Goal: Task Accomplishment & Management: Manage account settings

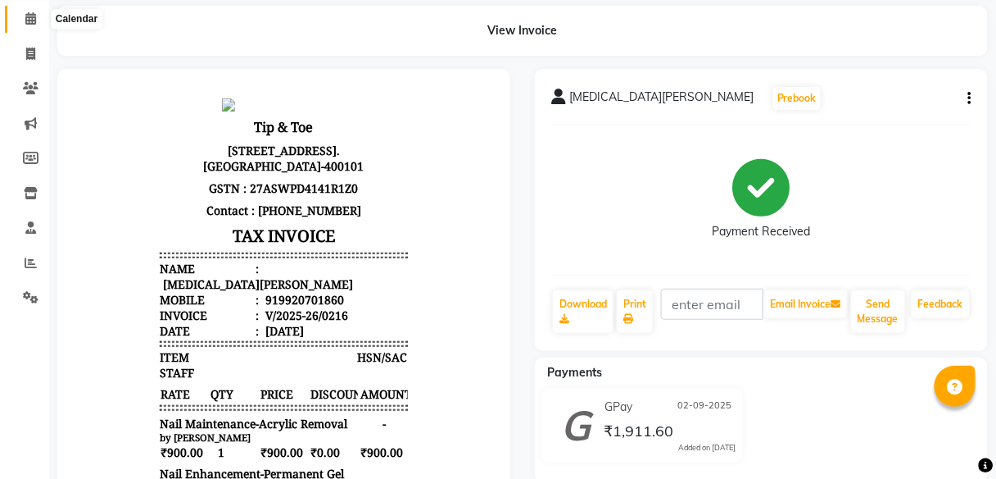
click at [39, 11] on span at bounding box center [30, 19] width 29 height 19
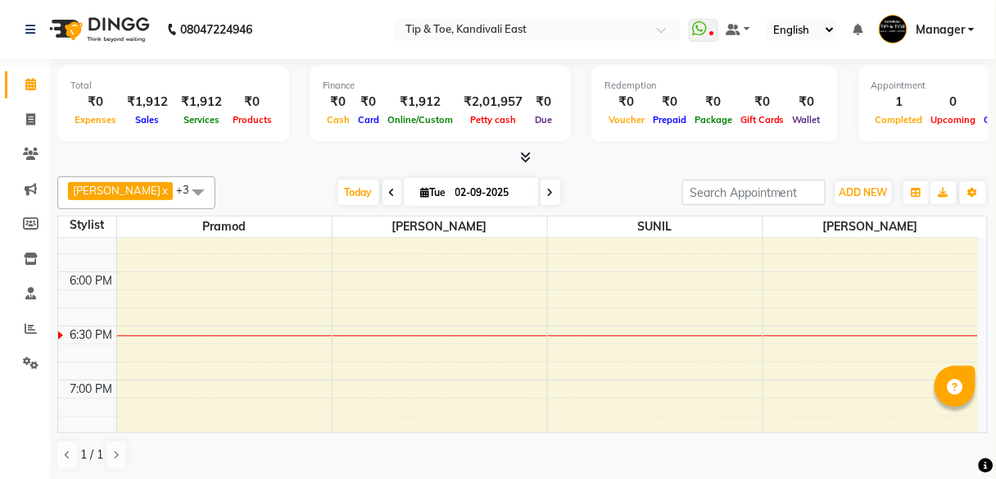
scroll to position [1049, 0]
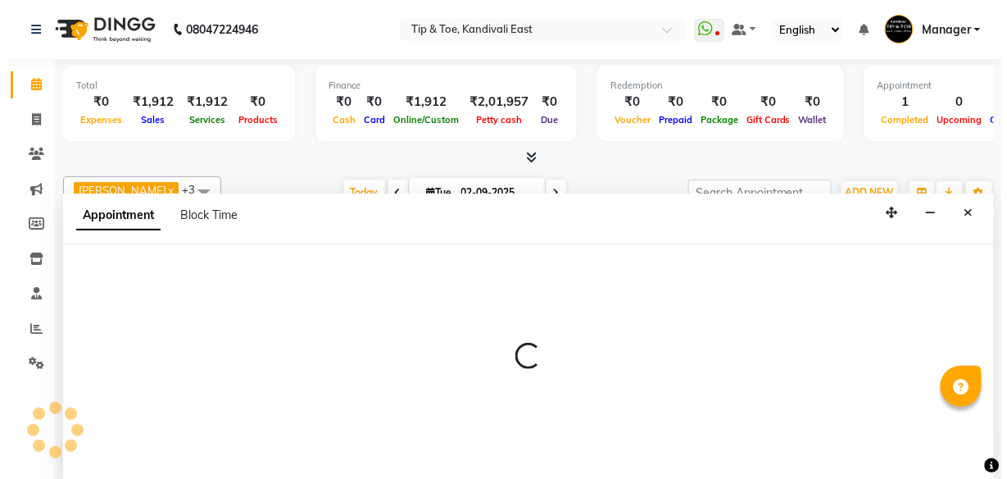
scroll to position [1, 0]
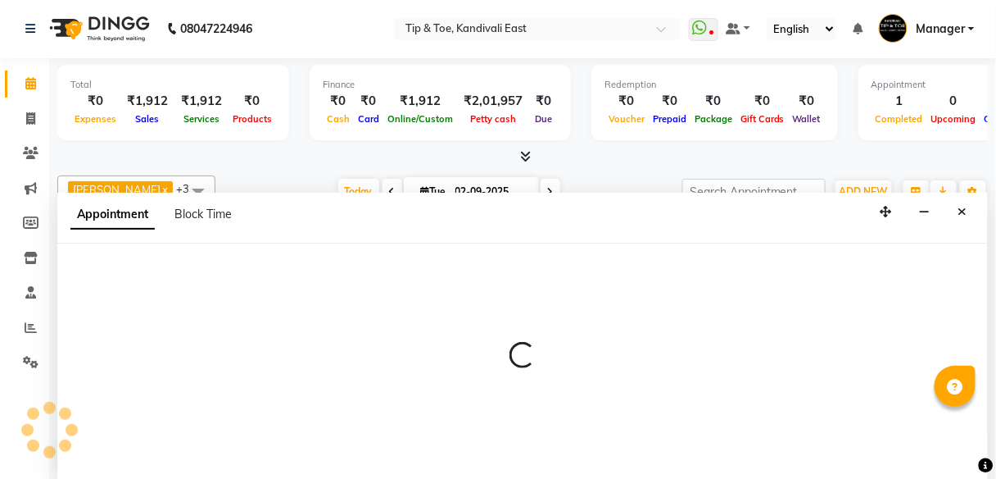
select select "85200"
select select "tentative"
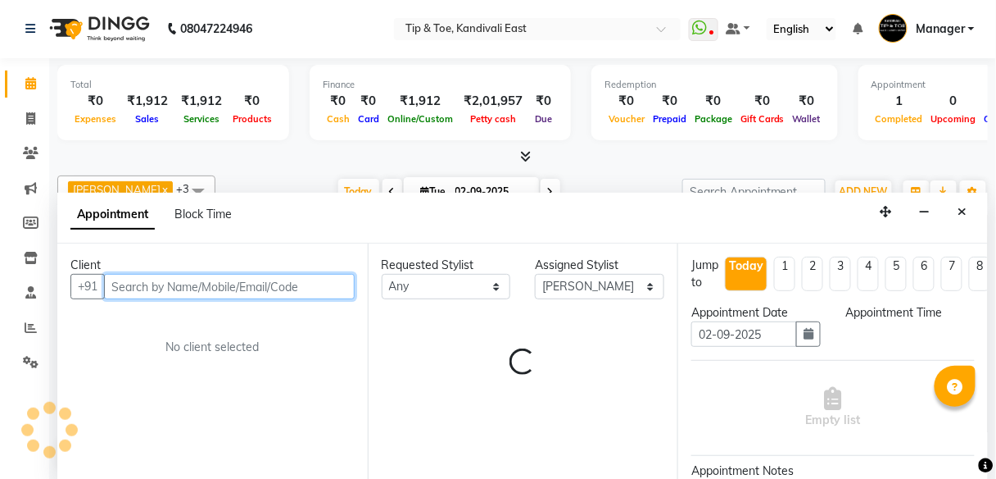
select select "1125"
click at [141, 281] on input "text" at bounding box center [229, 286] width 251 height 25
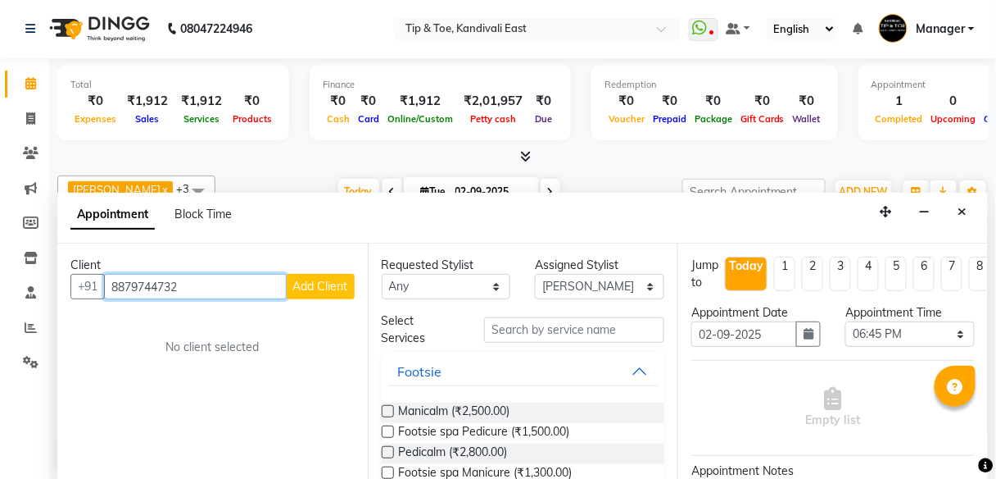
type input "8879744732"
click at [321, 287] on span "Add Client" at bounding box center [320, 286] width 55 height 15
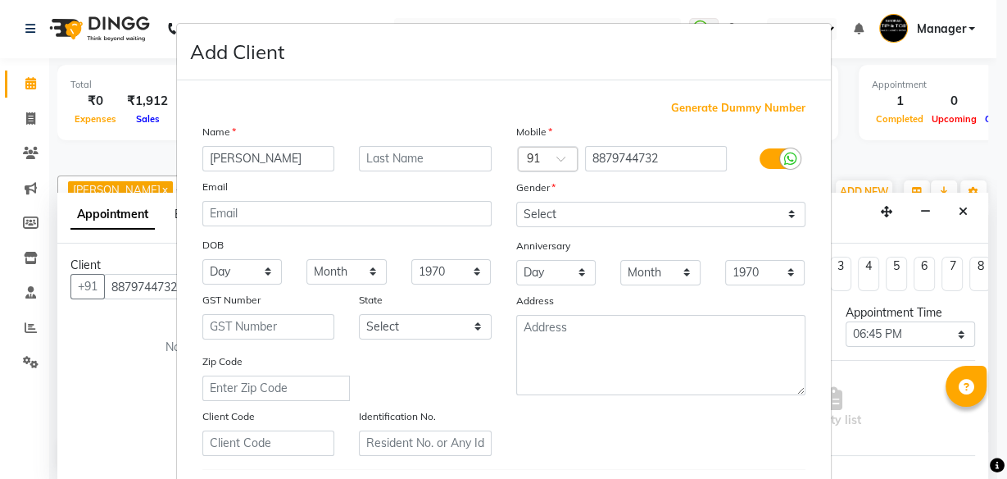
type input "[PERSON_NAME]"
click at [429, 164] on input "text" at bounding box center [425, 158] width 133 height 25
drag, startPoint x: 391, startPoint y: 157, endPoint x: 403, endPoint y: 161, distance: 12.7
click at [392, 157] on input "text" at bounding box center [425, 158] width 133 height 25
type input "BHATT"
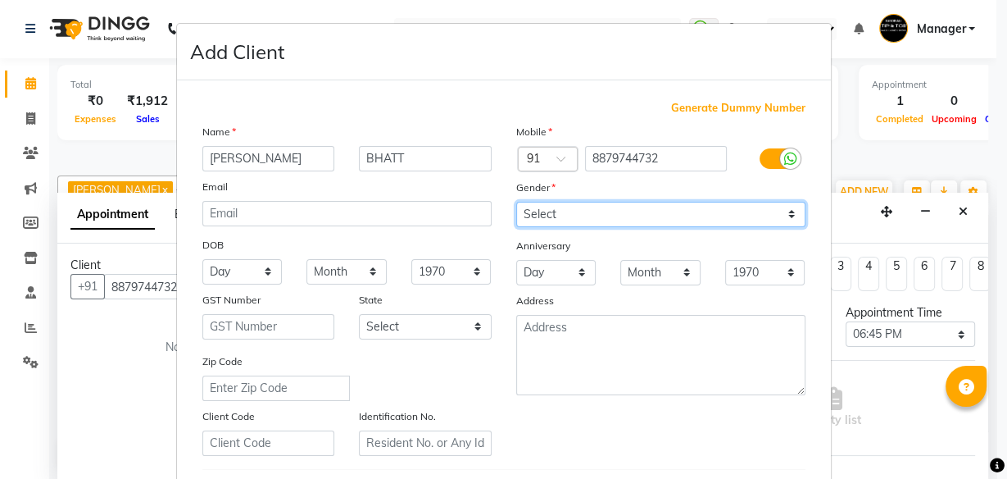
click at [562, 214] on select "Select [DEMOGRAPHIC_DATA] [DEMOGRAPHIC_DATA] Other Prefer Not To Say" at bounding box center [660, 214] width 289 height 25
select select "[DEMOGRAPHIC_DATA]"
click at [516, 202] on select "Select [DEMOGRAPHIC_DATA] [DEMOGRAPHIC_DATA] Other Prefer Not To Say" at bounding box center [660, 214] width 289 height 25
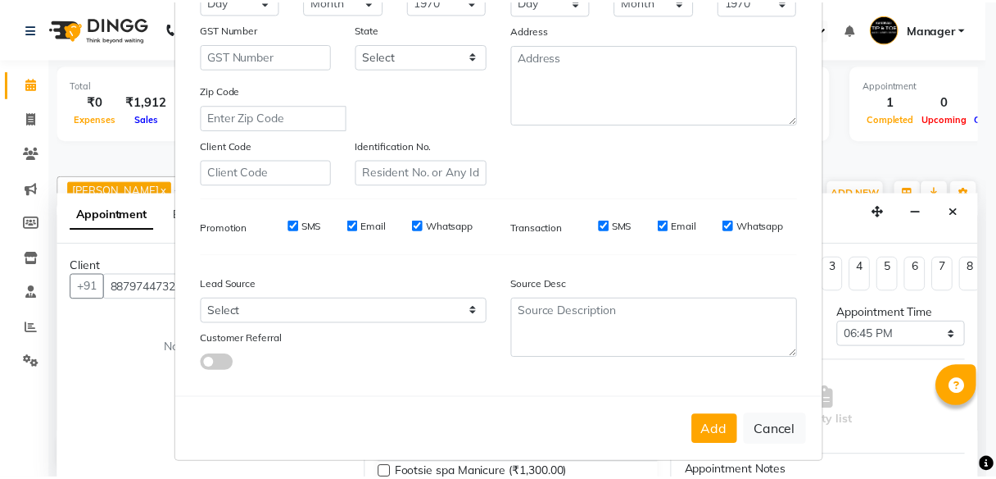
scroll to position [275, 0]
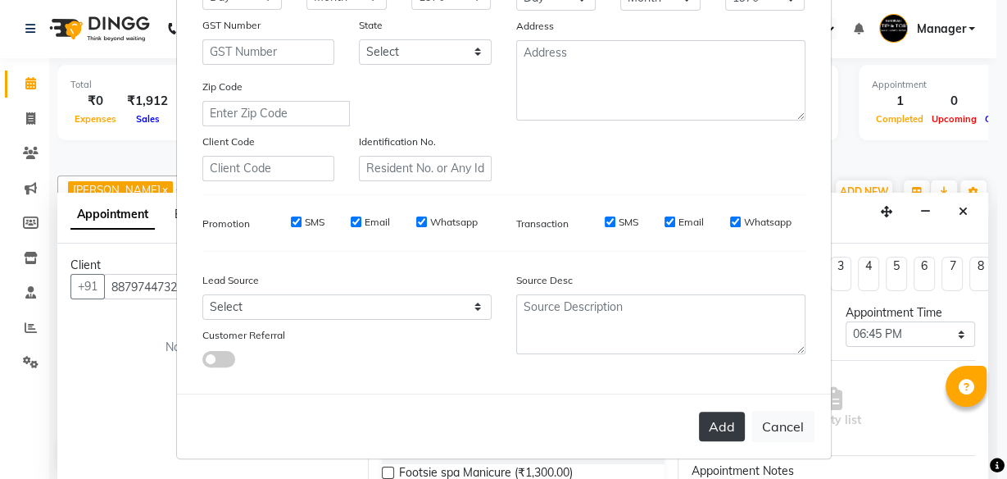
click at [717, 420] on button "Add" at bounding box center [722, 426] width 46 height 30
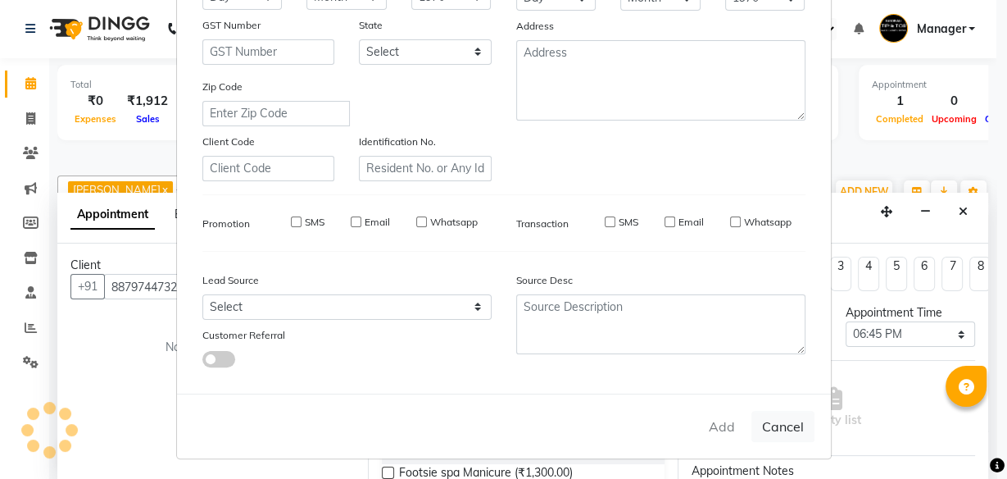
select select
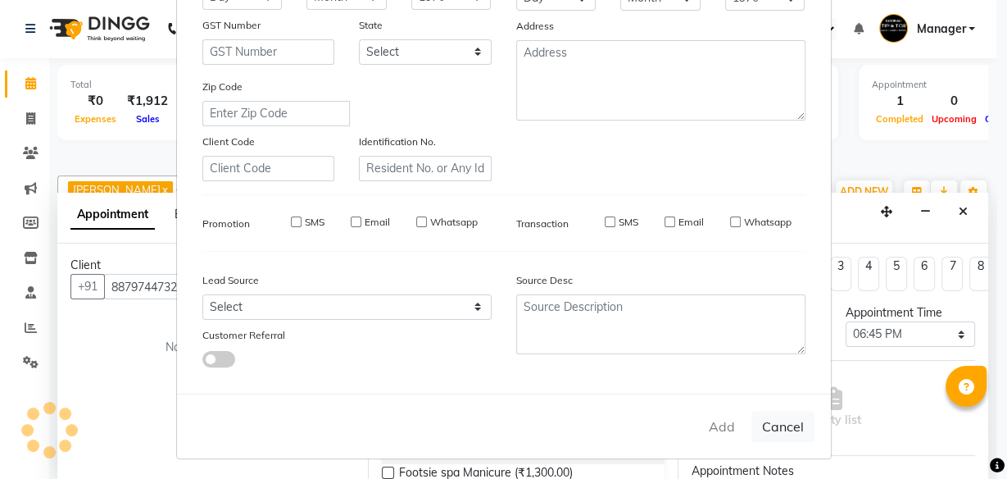
select select
checkbox input "false"
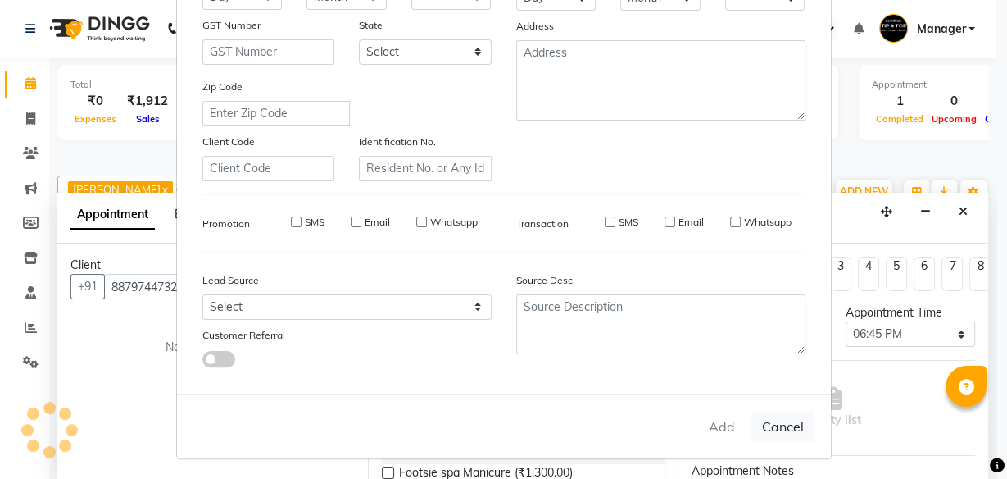
checkbox input "false"
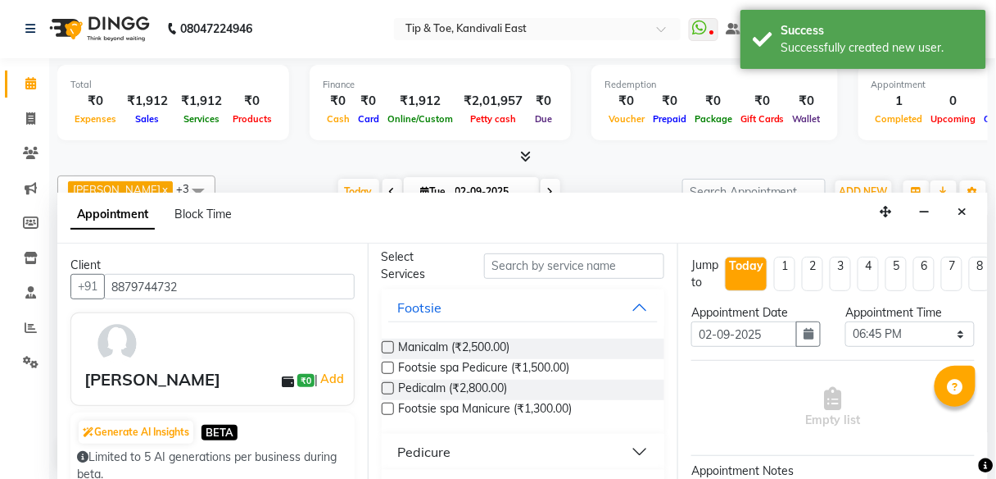
scroll to position [66, 0]
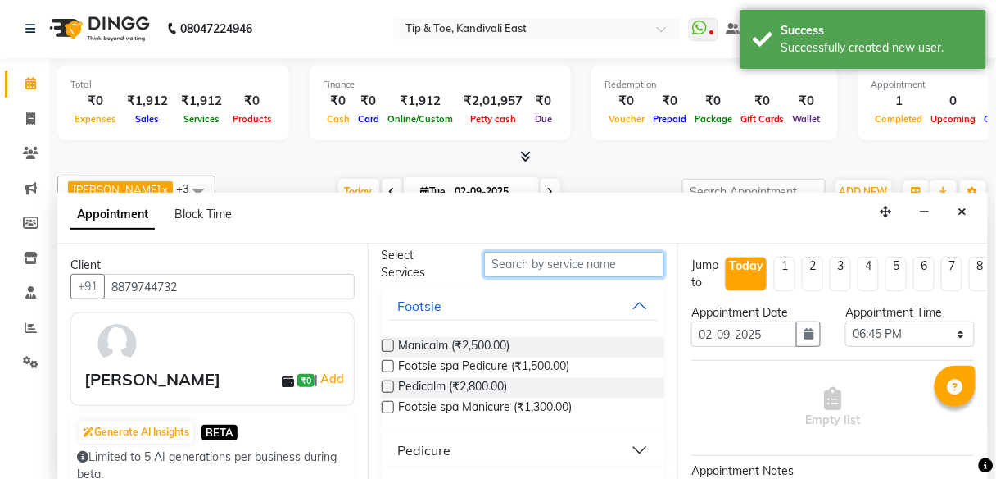
click at [546, 262] on input "text" at bounding box center [574, 264] width 180 height 25
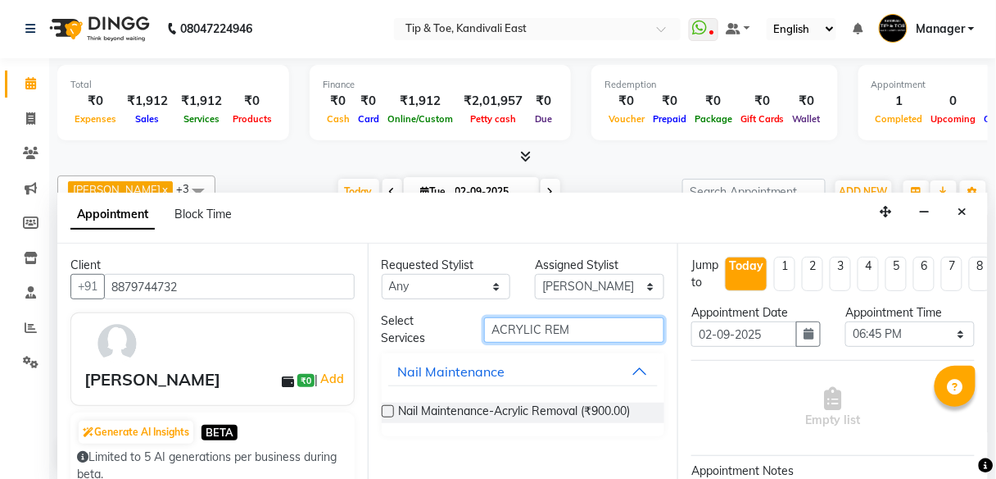
scroll to position [0, 0]
type input "ACRYLIC REM"
click at [386, 410] on label at bounding box center [388, 411] width 12 height 12
click at [386, 410] on input "checkbox" at bounding box center [387, 412] width 11 height 11
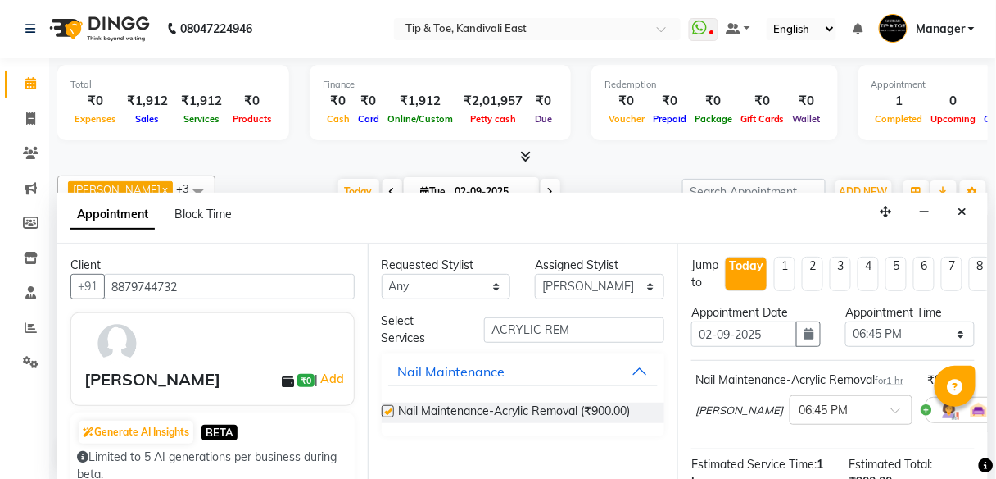
checkbox input "false"
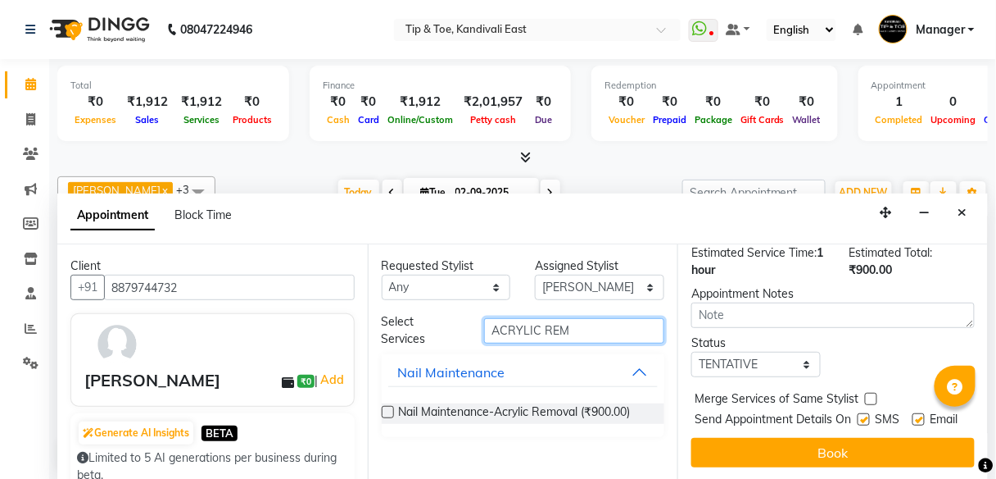
click at [590, 335] on input "ACRYLIC REM" at bounding box center [574, 330] width 180 height 25
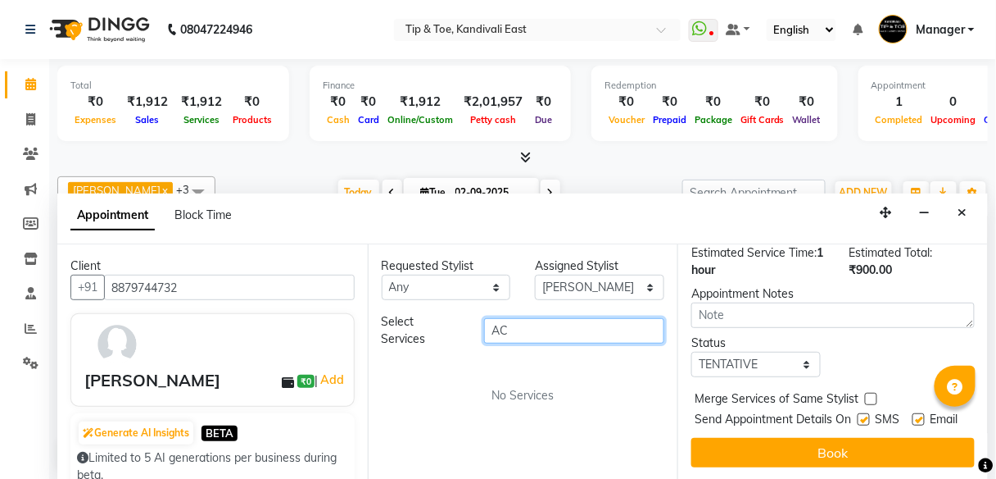
type input "A"
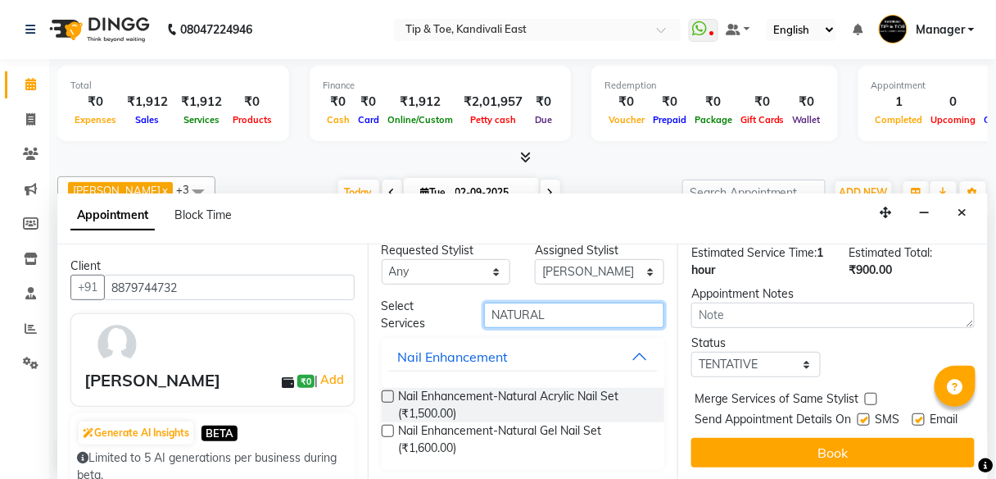
scroll to position [17, 0]
type input "NATURAL"
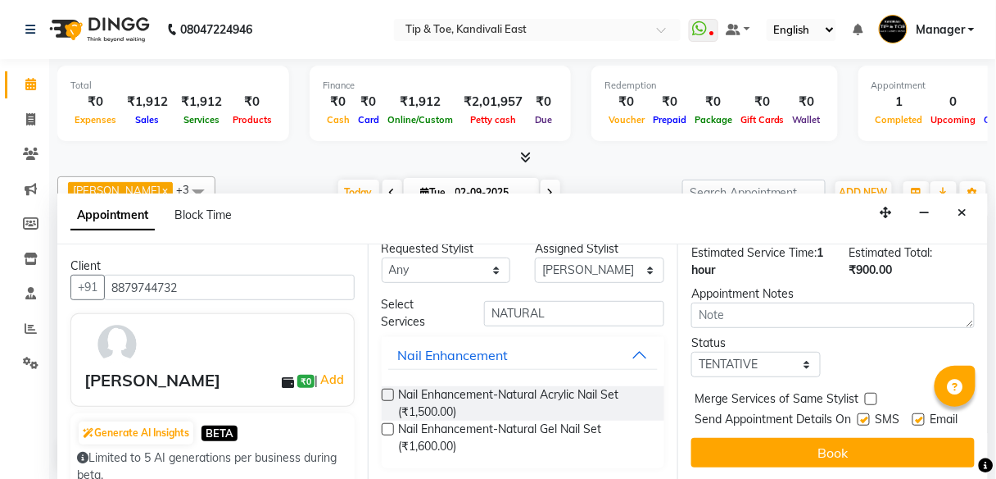
click at [383, 427] on label at bounding box center [388, 429] width 12 height 12
click at [383, 427] on input "checkbox" at bounding box center [387, 430] width 11 height 11
click at [387, 431] on label at bounding box center [388, 429] width 12 height 12
click at [387, 431] on input "checkbox" at bounding box center [387, 430] width 11 height 11
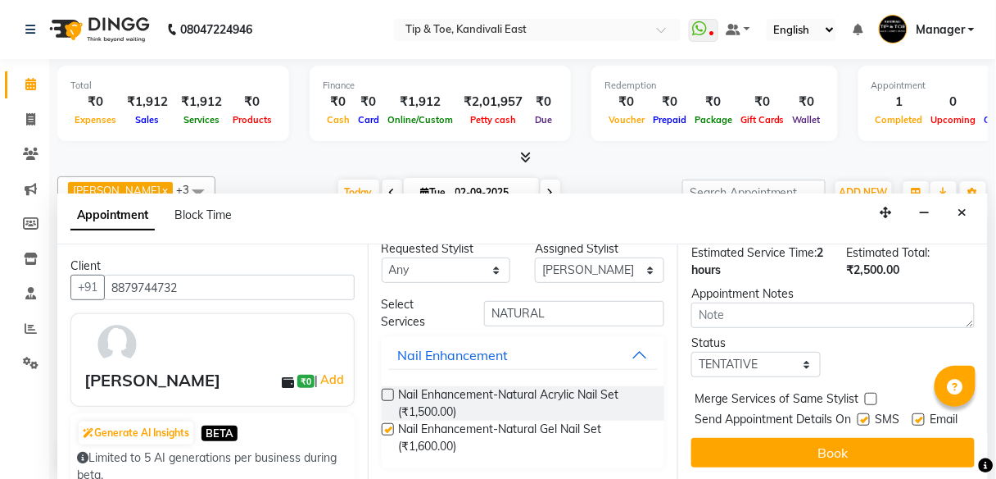
scroll to position [435, 0]
checkbox input "false"
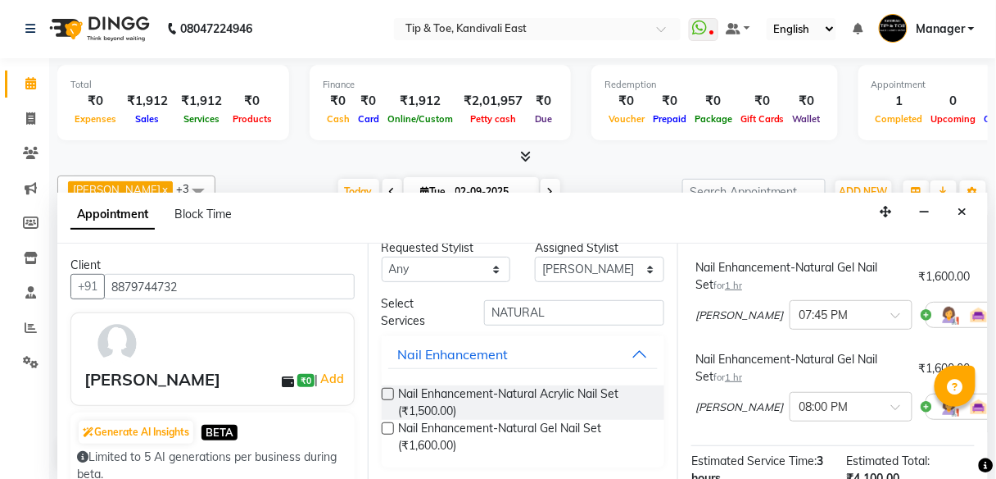
scroll to position [197, 0]
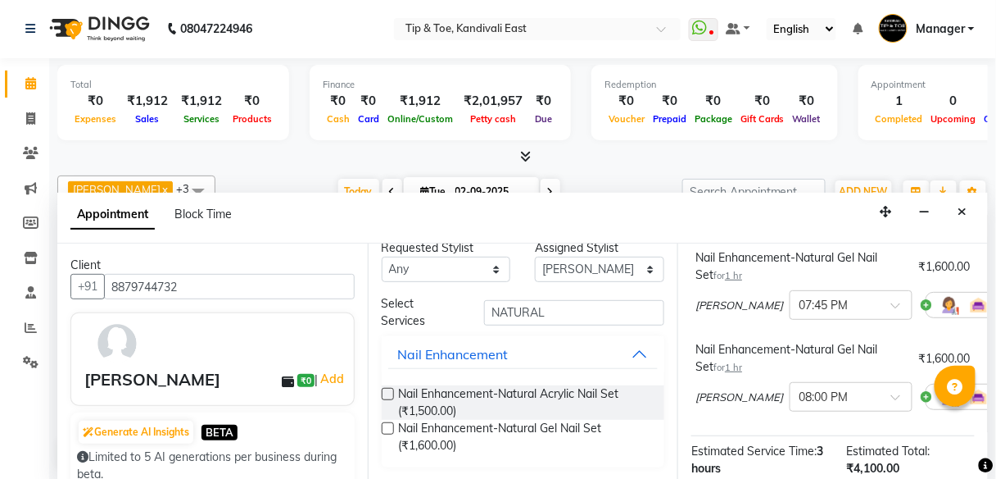
click at [996, 402] on icon at bounding box center [1015, 396] width 10 height 11
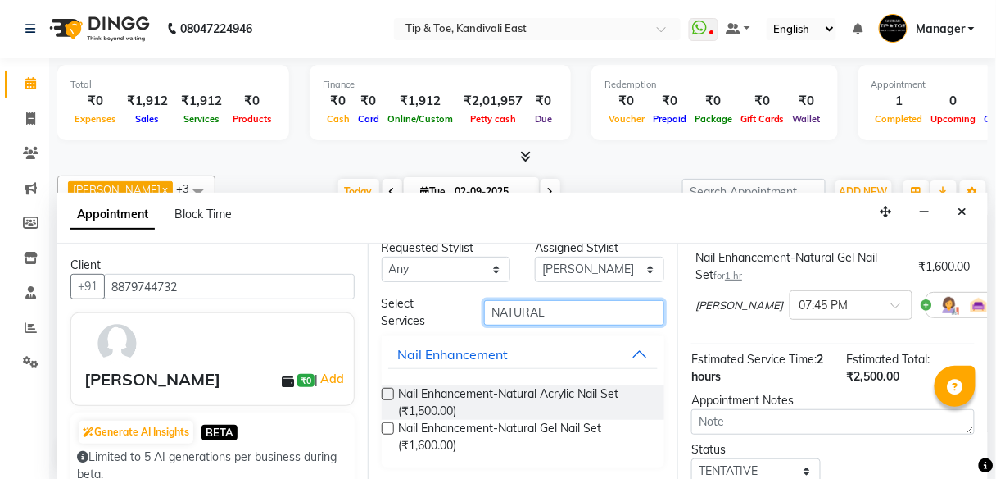
drag, startPoint x: 559, startPoint y: 315, endPoint x: 397, endPoint y: 313, distance: 161.4
click at [399, 313] on div "Select Services NATURAL" at bounding box center [524, 312] width 308 height 34
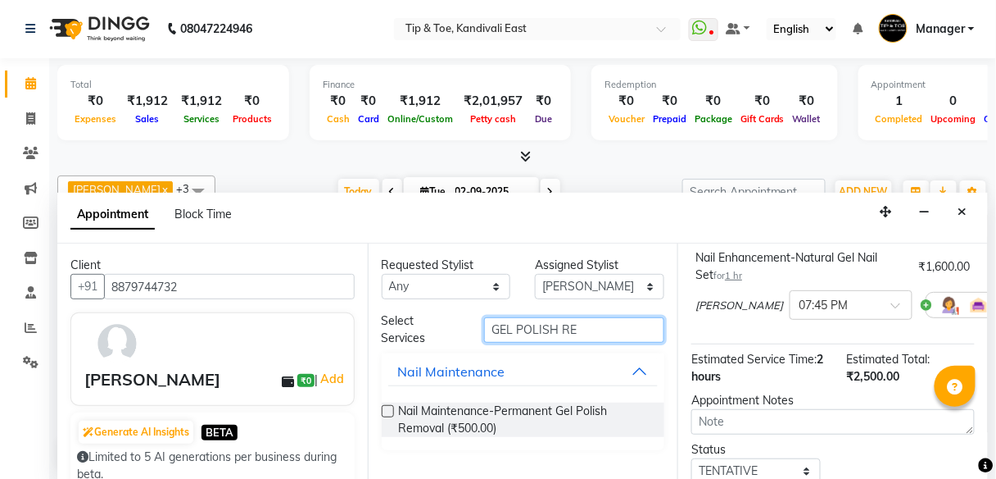
scroll to position [0, 0]
type input "GEL POLISH REM"
click at [383, 411] on label at bounding box center [388, 411] width 12 height 12
click at [383, 411] on input "checkbox" at bounding box center [387, 412] width 11 height 11
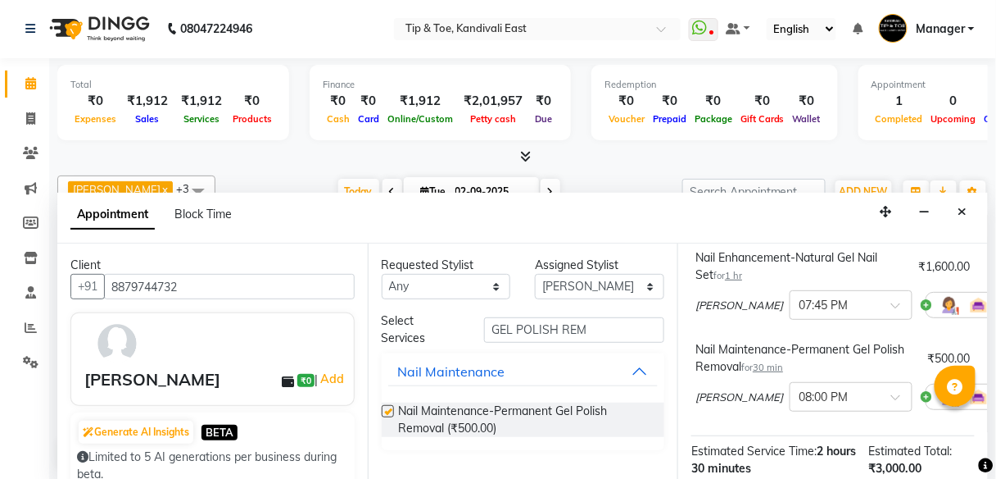
checkbox input "false"
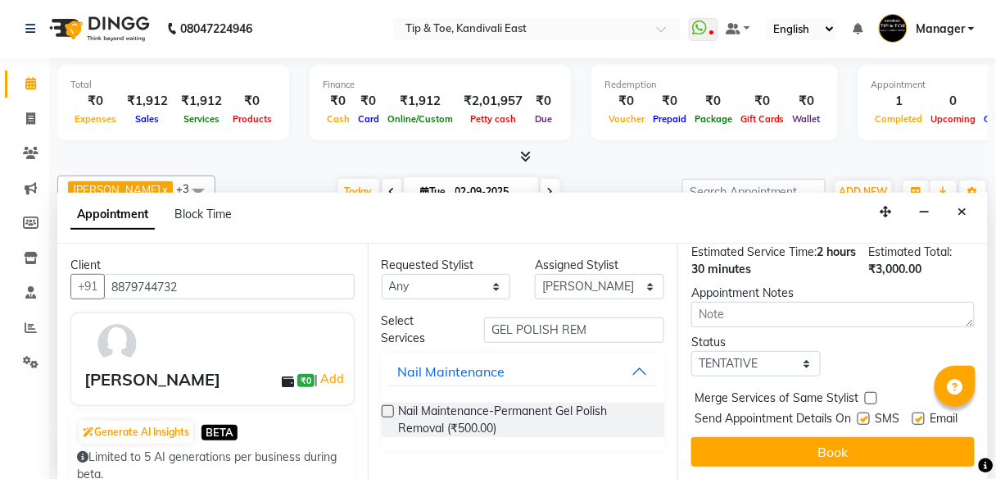
scroll to position [435, 0]
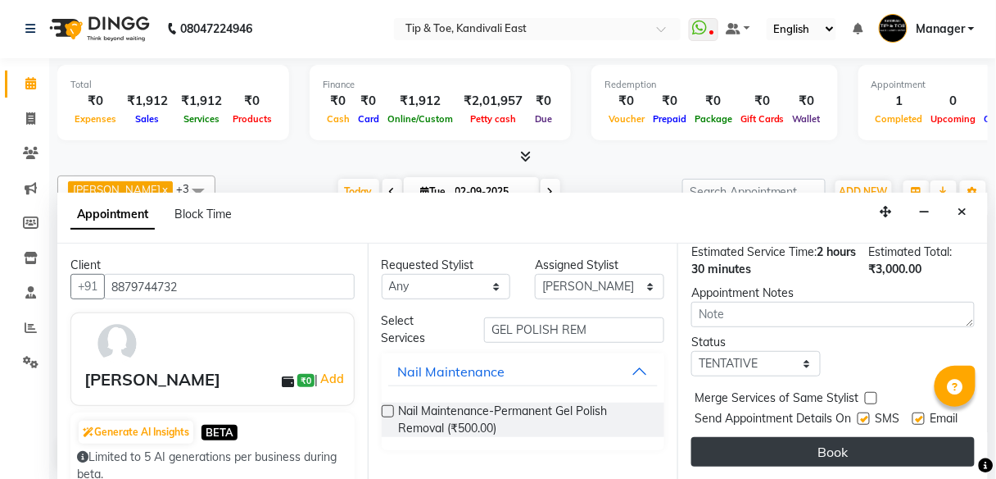
click at [828, 447] on button "Book" at bounding box center [834, 452] width 284 height 30
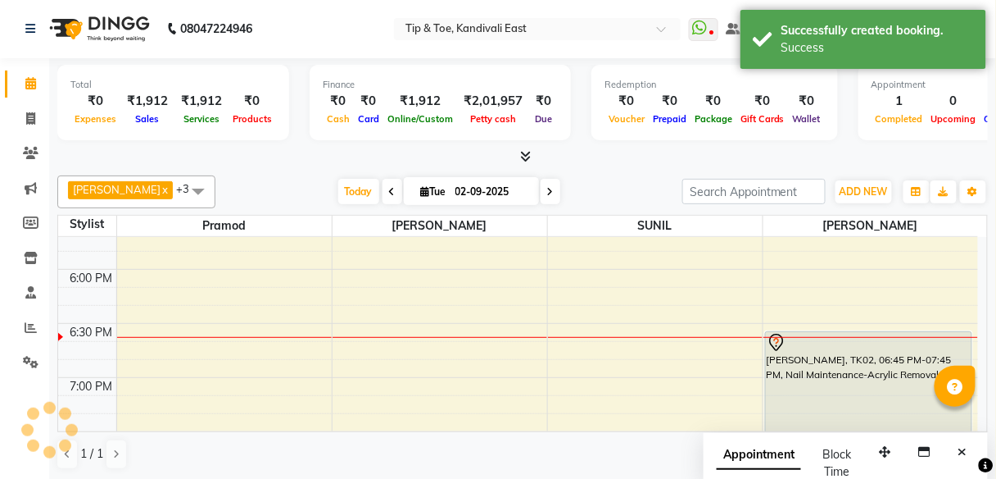
scroll to position [0, 0]
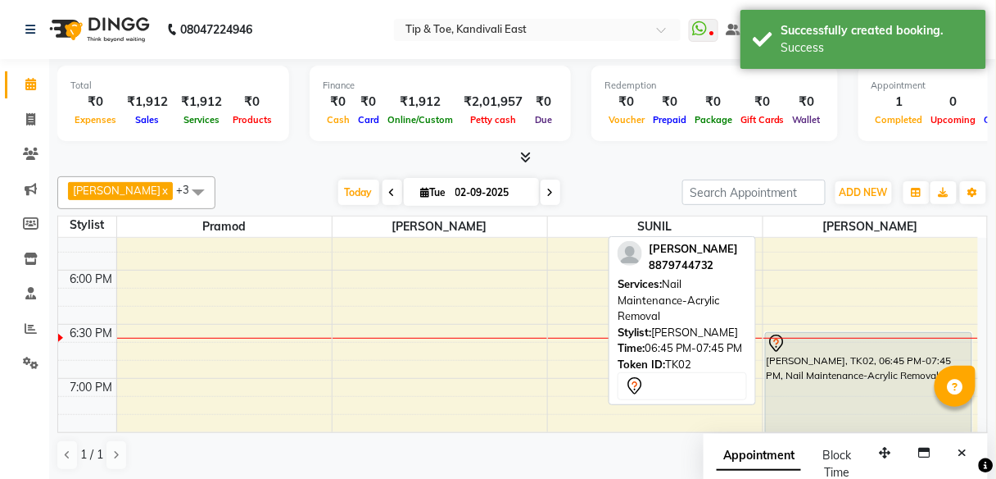
click at [847, 386] on div "[PERSON_NAME], TK02, 06:45 PM-07:45 PM, Nail Maintenance-Acrylic Removal" at bounding box center [869, 385] width 207 height 104
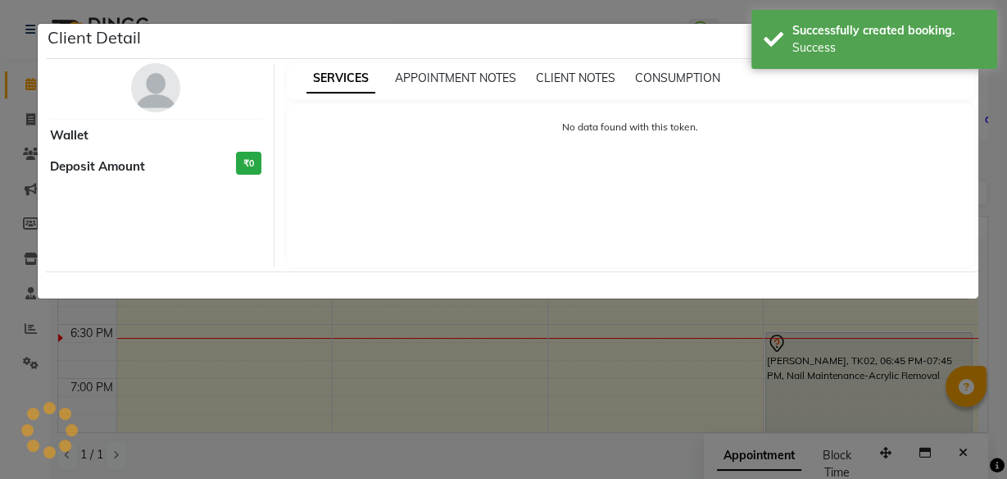
select select "7"
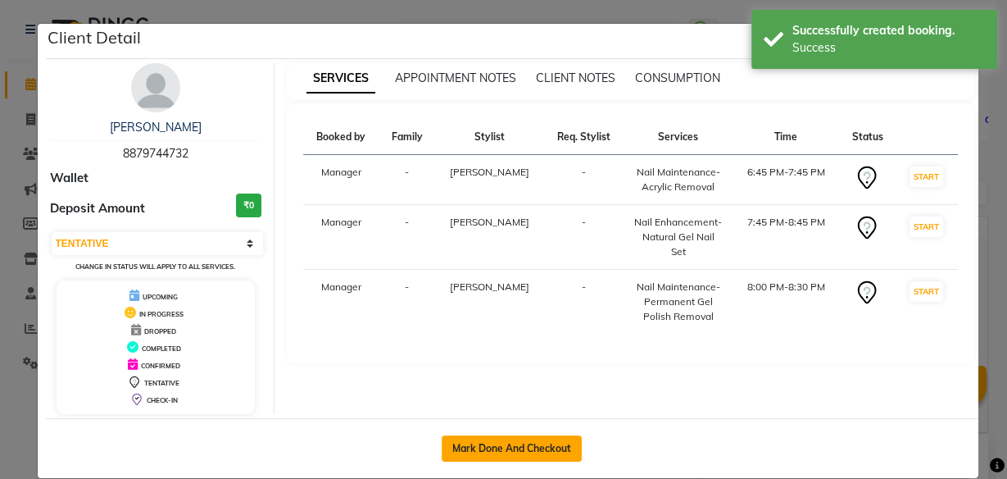
click at [502, 445] on button "Mark Done And Checkout" at bounding box center [512, 448] width 140 height 26
select select "service"
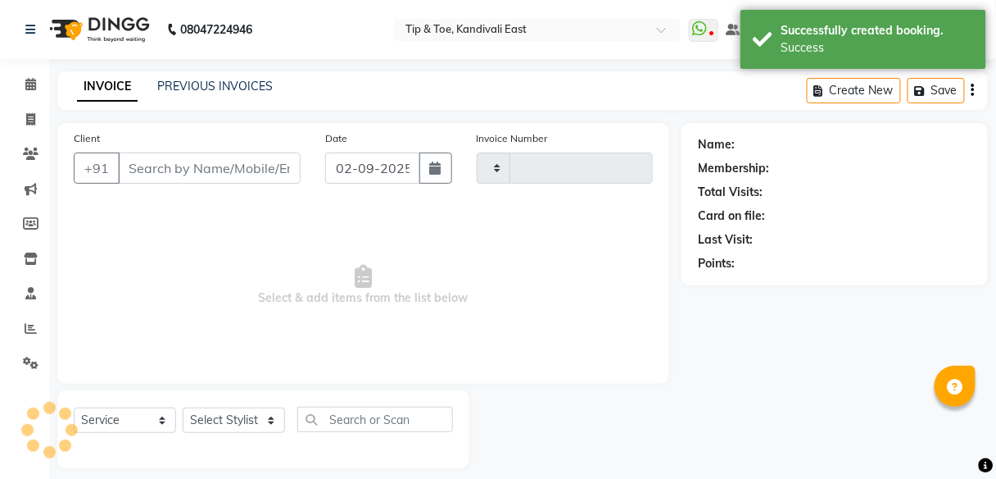
type input "0217"
select select "7846"
type input "8879744732"
select select "85200"
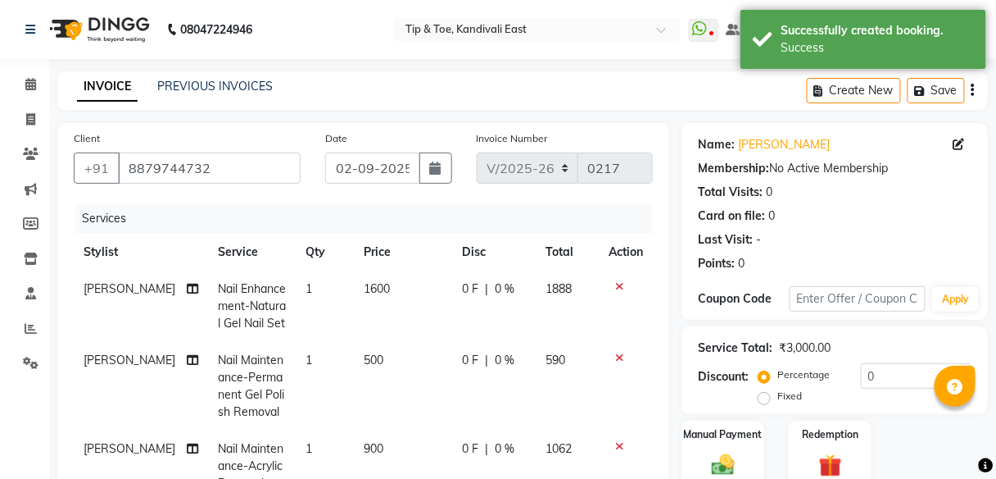
scroll to position [131, 0]
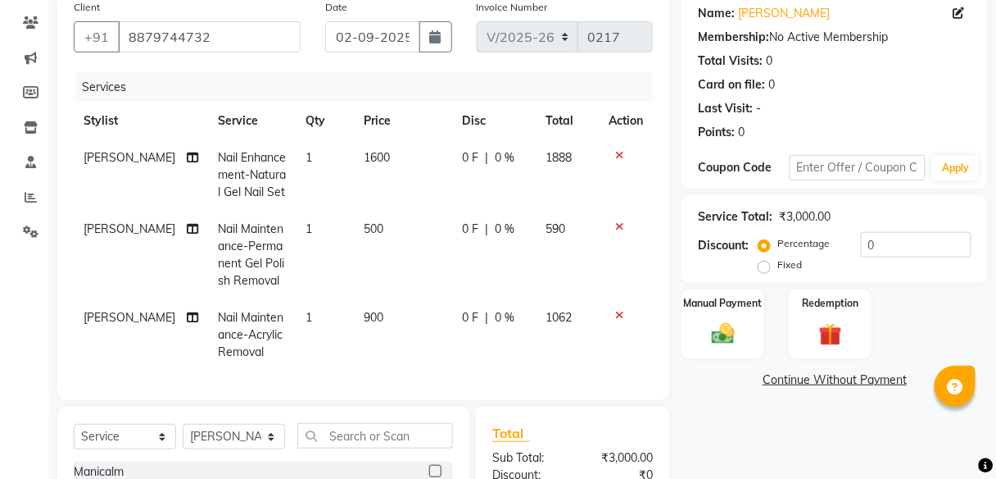
click at [379, 318] on td "900" at bounding box center [403, 334] width 98 height 71
select select "85200"
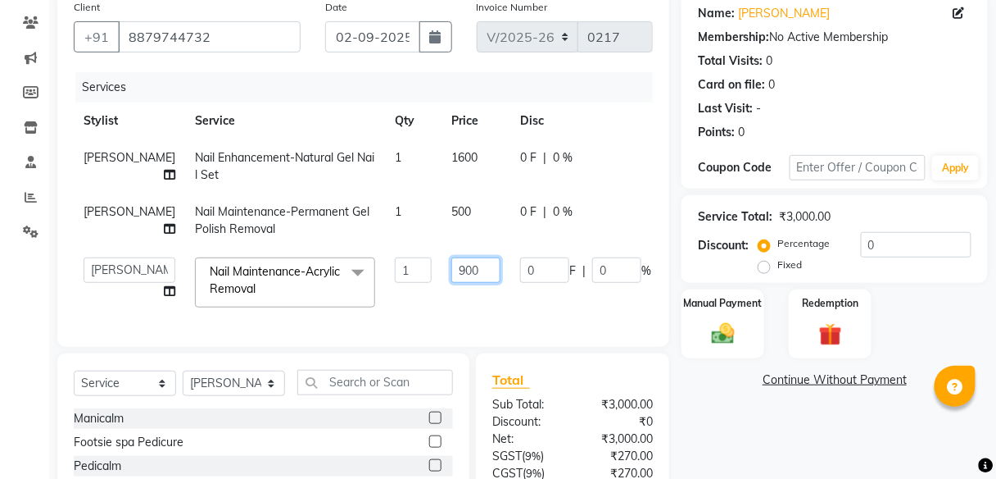
drag, startPoint x: 443, startPoint y: 270, endPoint x: 397, endPoint y: 279, distance: 46.8
click at [397, 279] on tr "[PERSON_NAME] Manager pooja Poonam Juhu Pramod [PERSON_NAME] [PERSON_NAME] [PER…" at bounding box center [418, 282] width 689 height 70
type input "360"
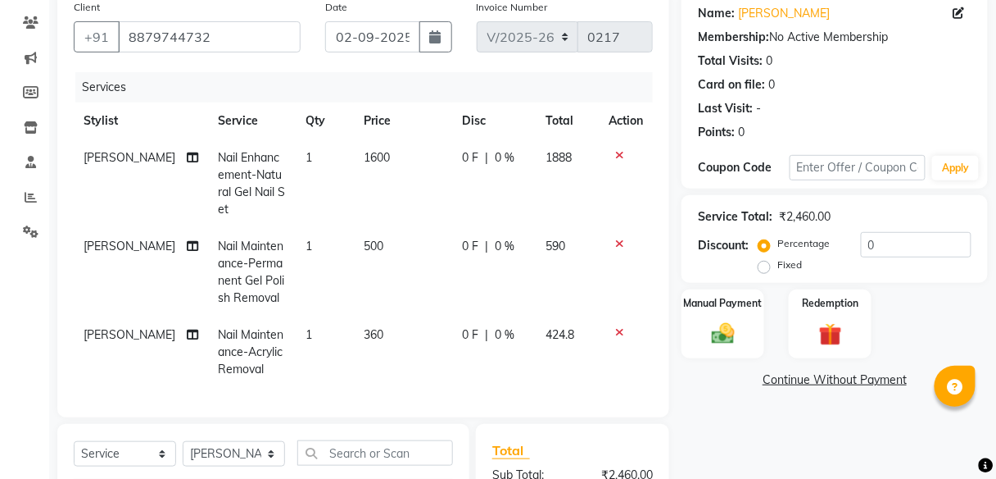
click at [379, 316] on tr "[PERSON_NAME] Nail Maintenance-Acrylic Removal 1 360 0 F | 0 % 424.8" at bounding box center [363, 351] width 579 height 71
click at [377, 229] on td "500" at bounding box center [403, 272] width 98 height 89
select select "85200"
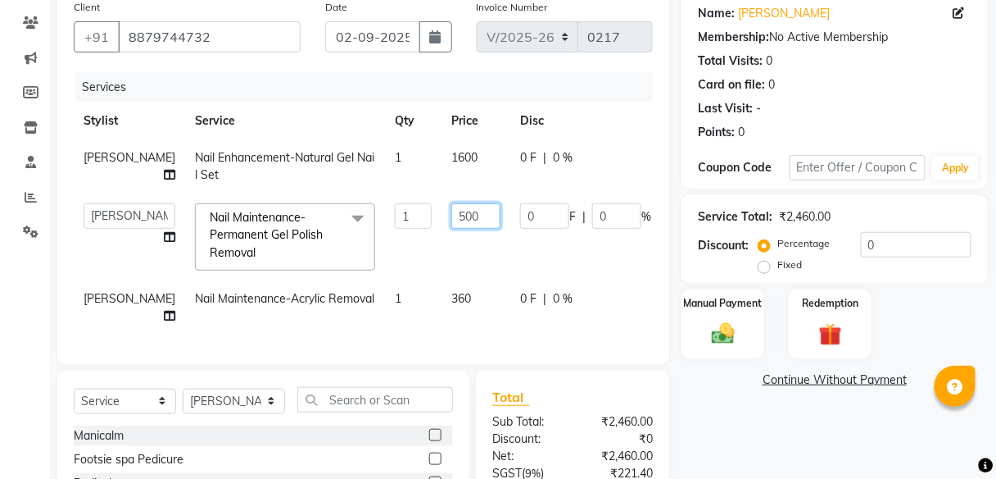
drag, startPoint x: 443, startPoint y: 216, endPoint x: 384, endPoint y: 217, distance: 58.2
click at [384, 217] on tr "[PERSON_NAME] Manager pooja Poonam Juhu Pramod [PERSON_NAME] [PERSON_NAME] [PER…" at bounding box center [419, 236] width 690 height 87
type input "300"
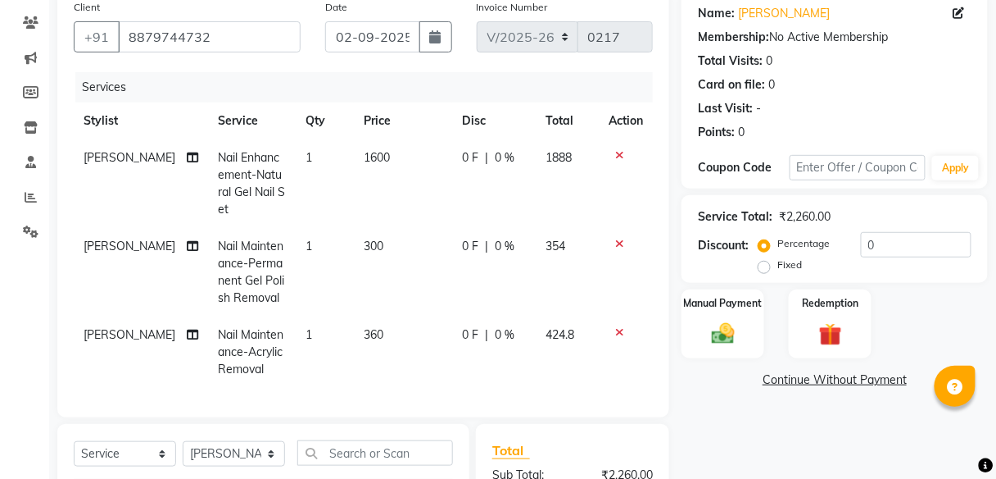
click at [379, 272] on tr "[PERSON_NAME] Nail Maintenance-Permanent Gel Polish Removal 1 300 0 F | 0 % 354" at bounding box center [363, 272] width 579 height 89
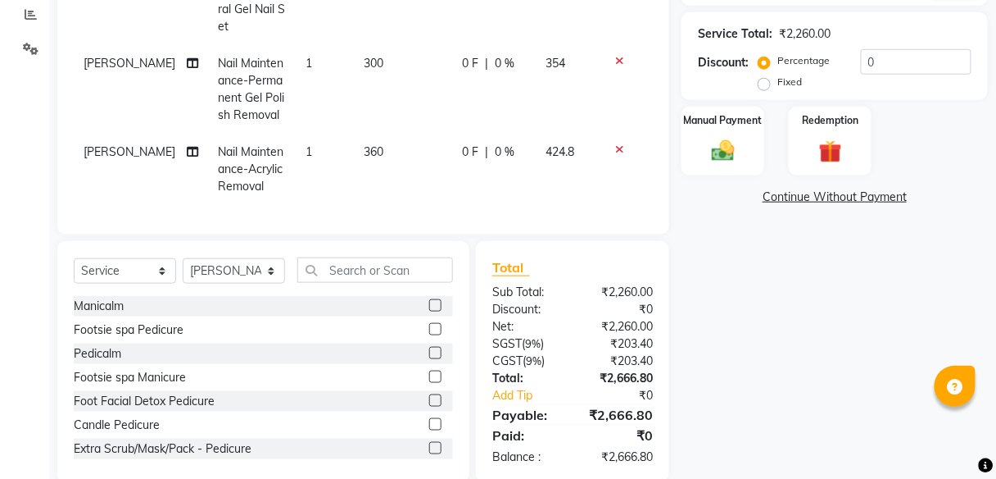
scroll to position [203, 0]
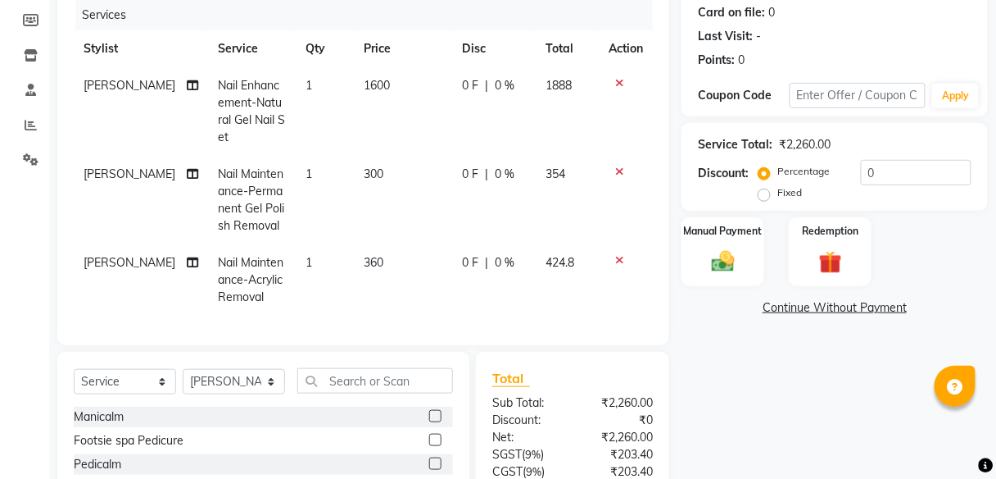
click at [367, 244] on td "360" at bounding box center [403, 279] width 98 height 71
select select "85200"
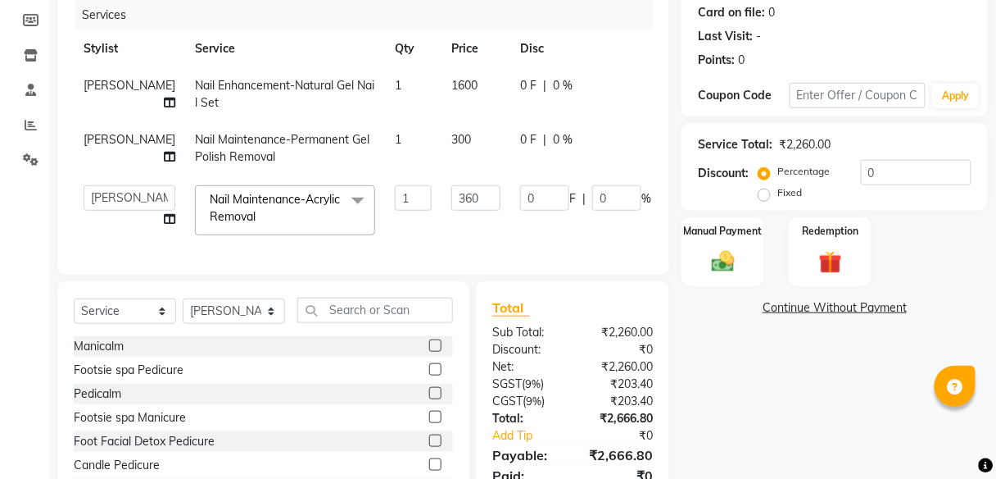
click at [385, 234] on td "1" at bounding box center [413, 210] width 57 height 70
click at [323, 322] on input "text" at bounding box center [375, 309] width 156 height 25
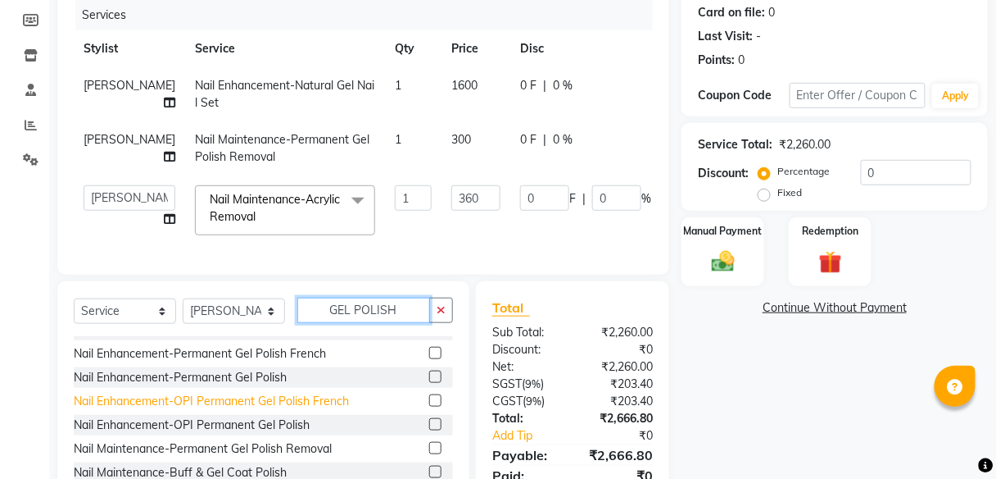
scroll to position [66, 0]
type input "GEL POLISH"
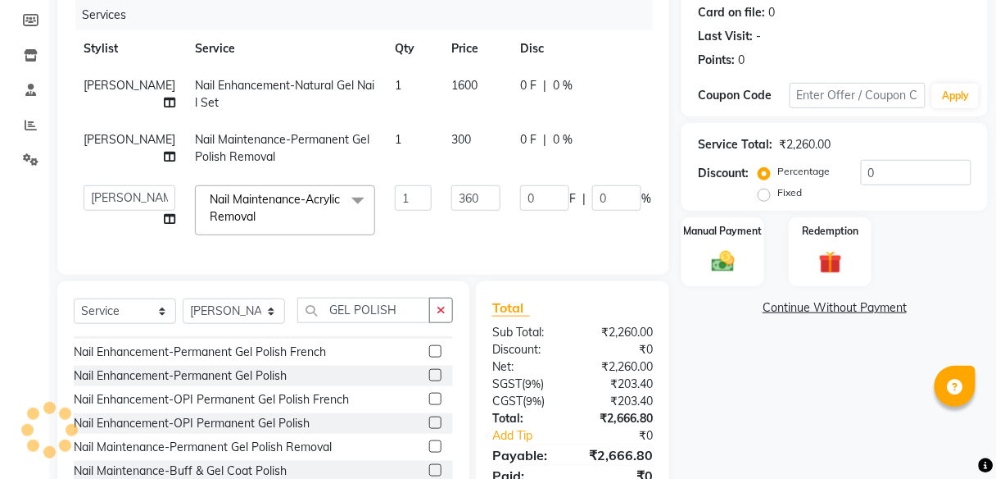
click at [429, 381] on label at bounding box center [435, 375] width 12 height 12
click at [429, 381] on input "checkbox" at bounding box center [434, 375] width 11 height 11
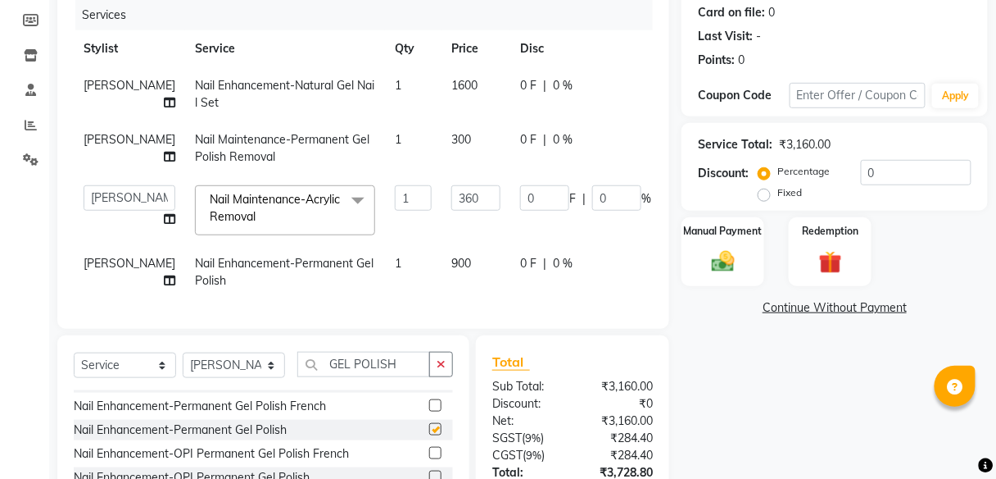
checkbox input "false"
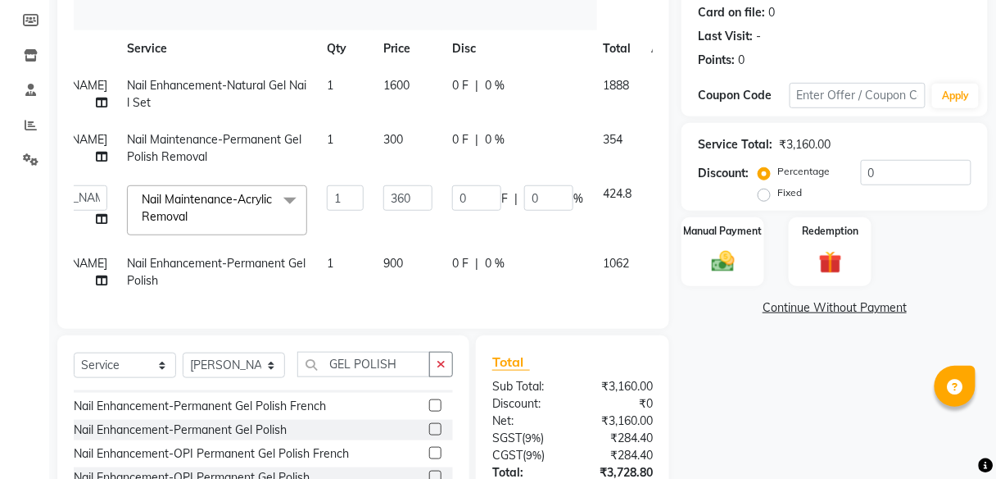
scroll to position [0, 69]
click at [657, 260] on icon at bounding box center [661, 260] width 9 height 11
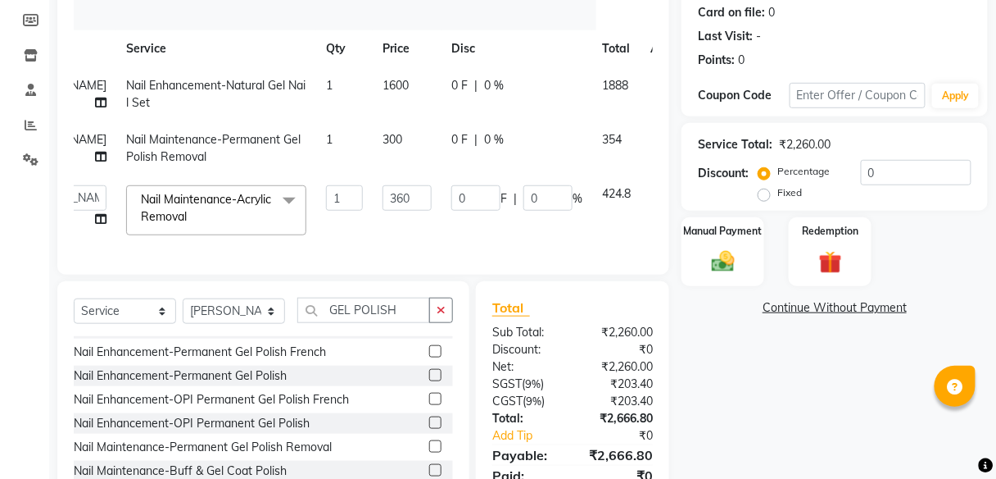
click at [429, 429] on label at bounding box center [435, 422] width 12 height 12
click at [429, 429] on input "checkbox" at bounding box center [434, 423] width 11 height 11
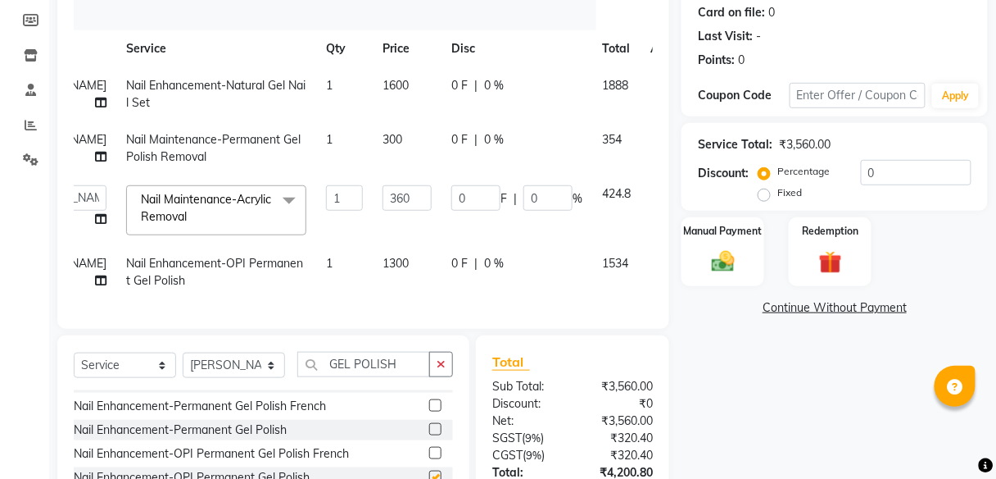
checkbox input "false"
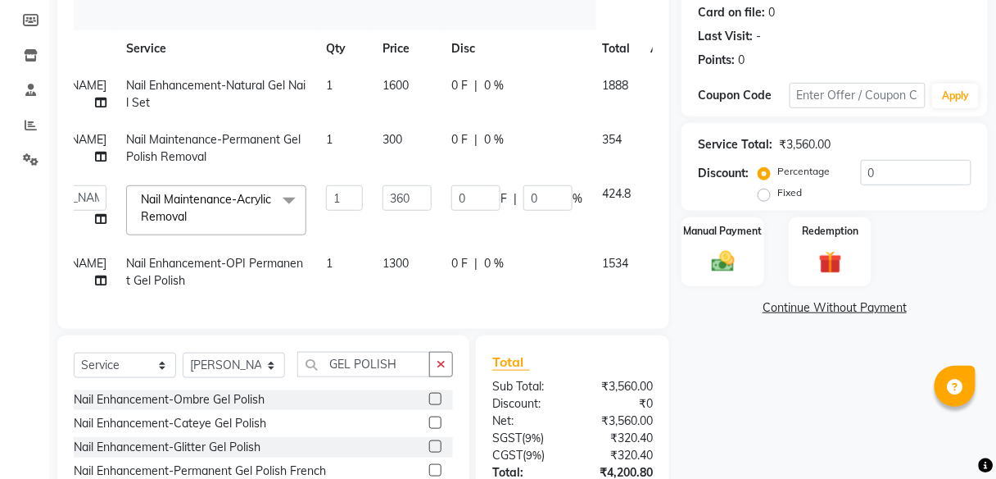
scroll to position [0, 0]
drag, startPoint x: 411, startPoint y: 373, endPoint x: 270, endPoint y: 375, distance: 141.0
click at [270, 375] on div "Select Service Product Membership Package Voucher Prepaid Gift Card Select Styl…" at bounding box center [263, 371] width 379 height 39
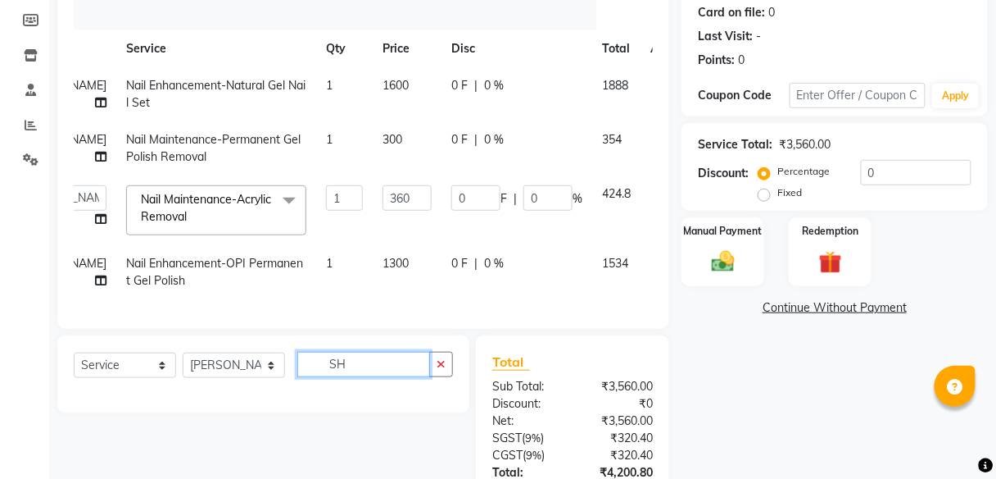
type input "S"
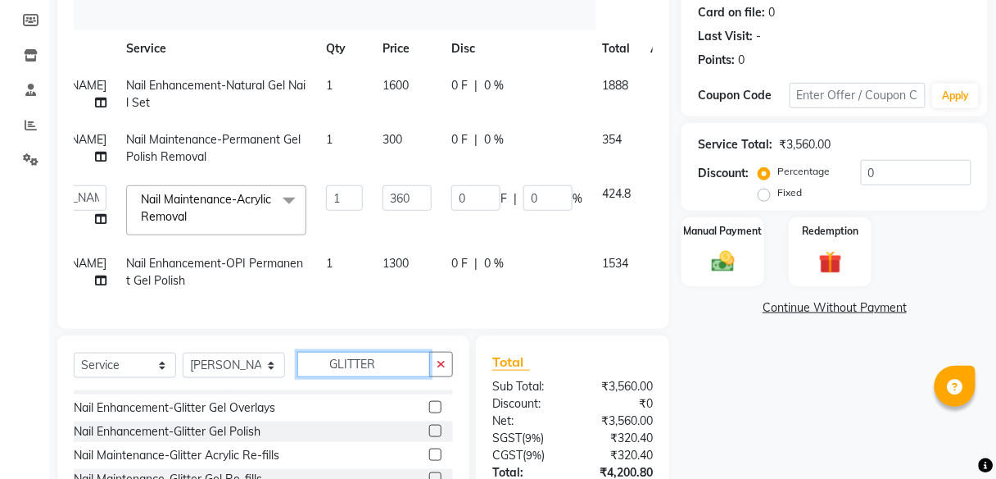
scroll to position [66, 0]
type input "GLITTER"
click at [429, 434] on label at bounding box center [435, 429] width 12 height 12
click at [429, 434] on input "checkbox" at bounding box center [434, 429] width 11 height 11
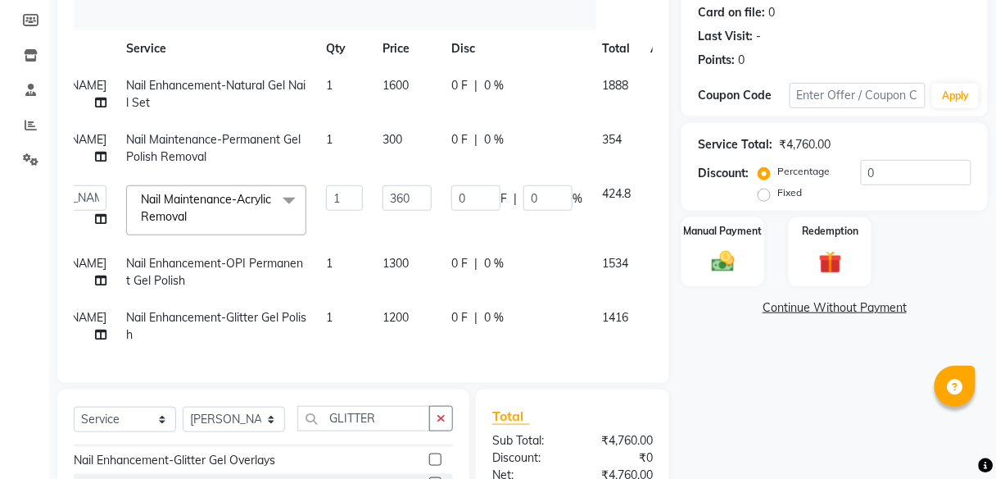
checkbox input "false"
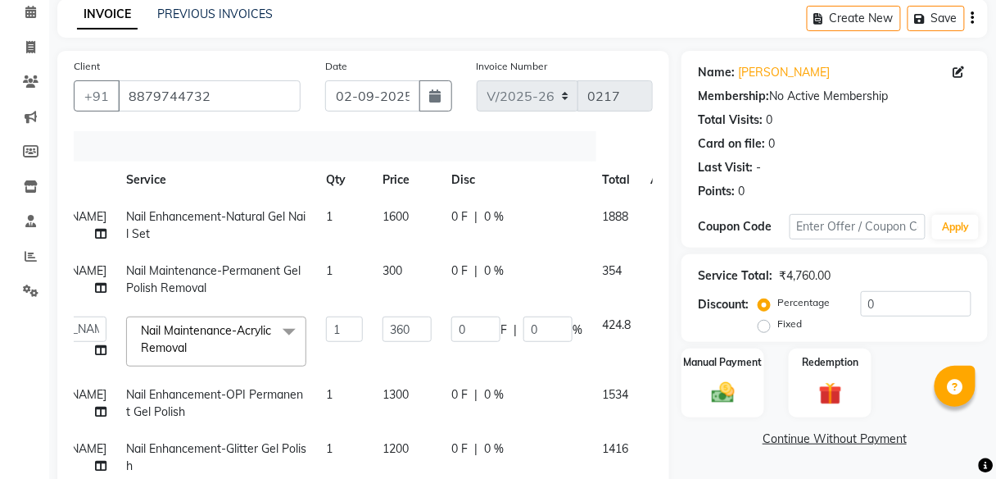
click at [452, 212] on div "0 F | 0 %" at bounding box center [517, 216] width 131 height 17
select select "85200"
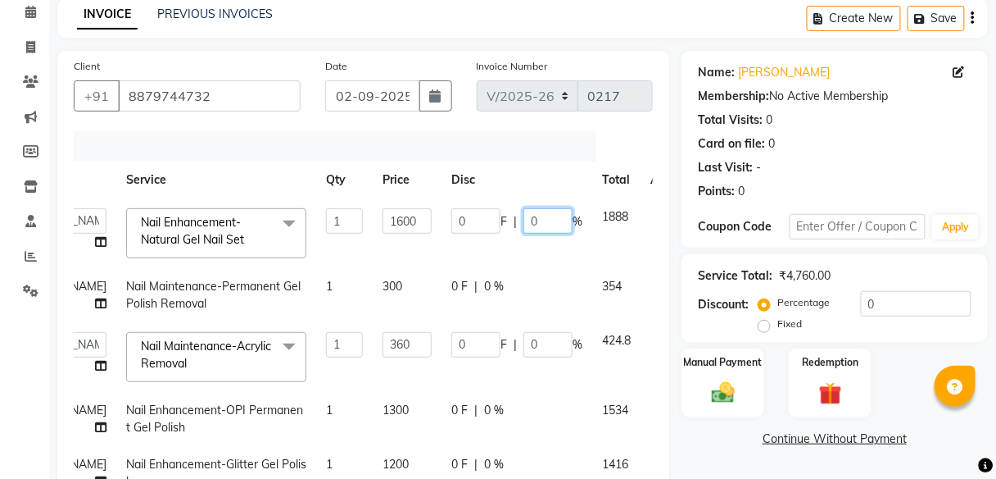
click at [524, 217] on input "0" at bounding box center [548, 220] width 49 height 25
type input "20"
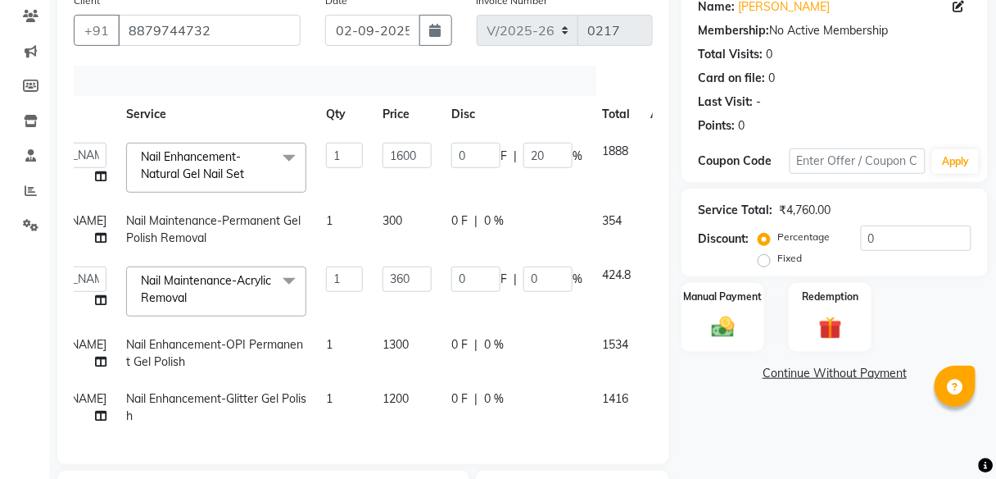
click at [442, 339] on td "0 F | 0 %" at bounding box center [517, 353] width 151 height 54
select select "85200"
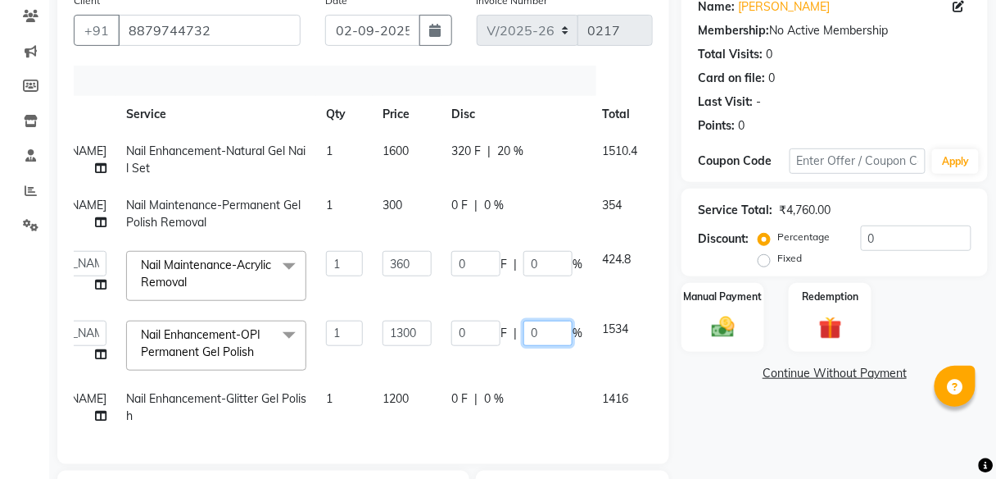
click at [524, 331] on input "0" at bounding box center [548, 332] width 49 height 25
type input "20"
click at [511, 397] on td "0 F | 0 %" at bounding box center [517, 407] width 151 height 54
select select "85200"
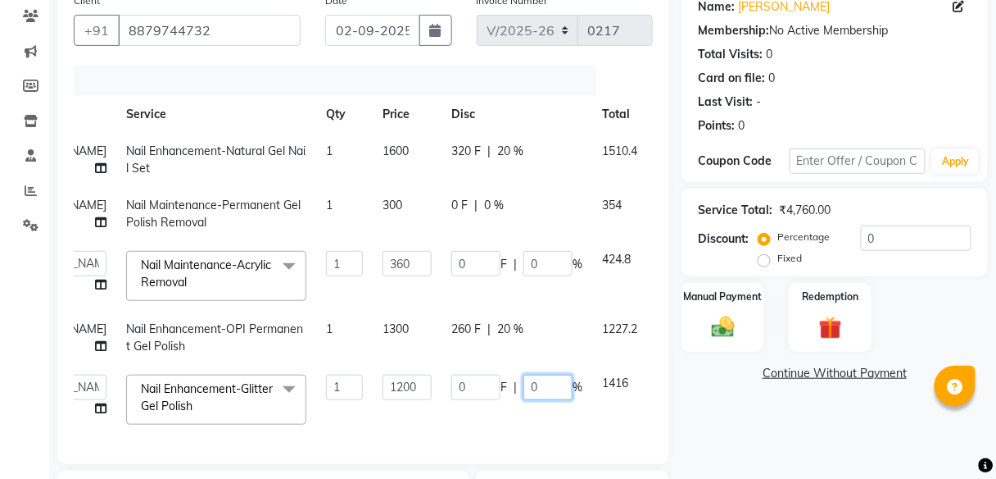
click at [524, 385] on input "0" at bounding box center [548, 386] width 49 height 25
type input "20"
click at [480, 417] on div "Services Stylist Service Qty Price Disc Total Action [PERSON_NAME] Nail Enhance…" at bounding box center [363, 257] width 579 height 382
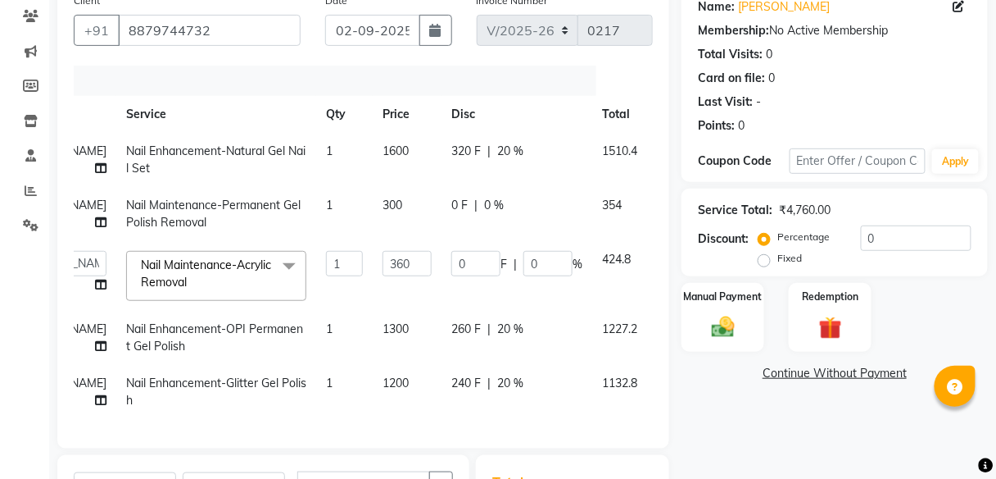
click at [320, 411] on td "1" at bounding box center [344, 392] width 57 height 54
select select "85200"
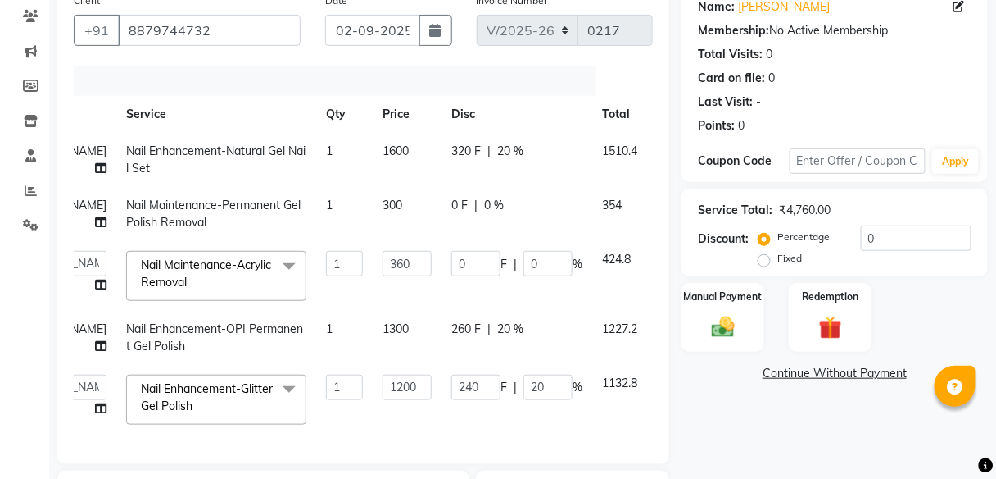
click at [722, 423] on div "Name: [PERSON_NAME] Membership: No Active Membership Total Visits: 0 Card on fi…" at bounding box center [841, 348] width 319 height 727
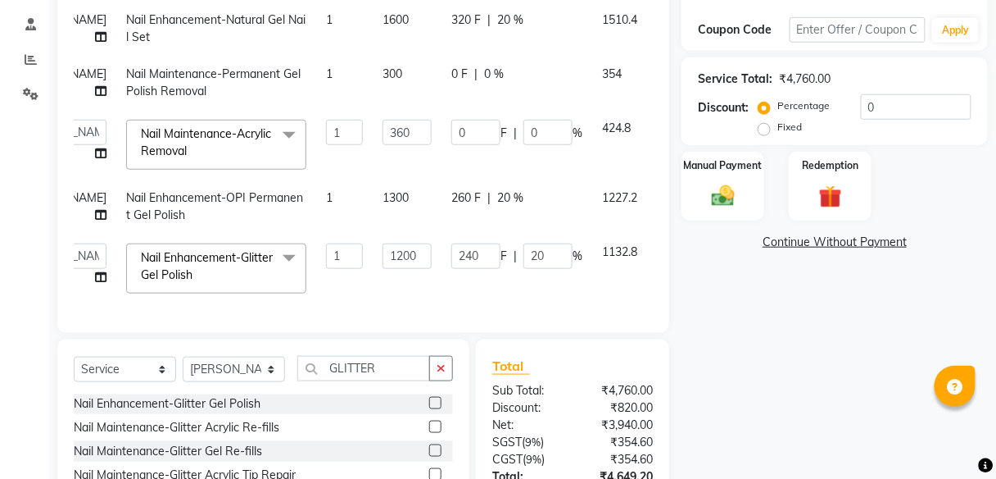
scroll to position [97, 0]
click at [272, 373] on select "Select Stylist [PERSON_NAME] Manager pooja Poonam [PERSON_NAME] [PERSON_NAME] […" at bounding box center [234, 368] width 102 height 25
select select "70282"
click at [183, 364] on select "Select Stylist [PERSON_NAME] Manager pooja Poonam [PERSON_NAME] [PERSON_NAME] […" at bounding box center [234, 368] width 102 height 25
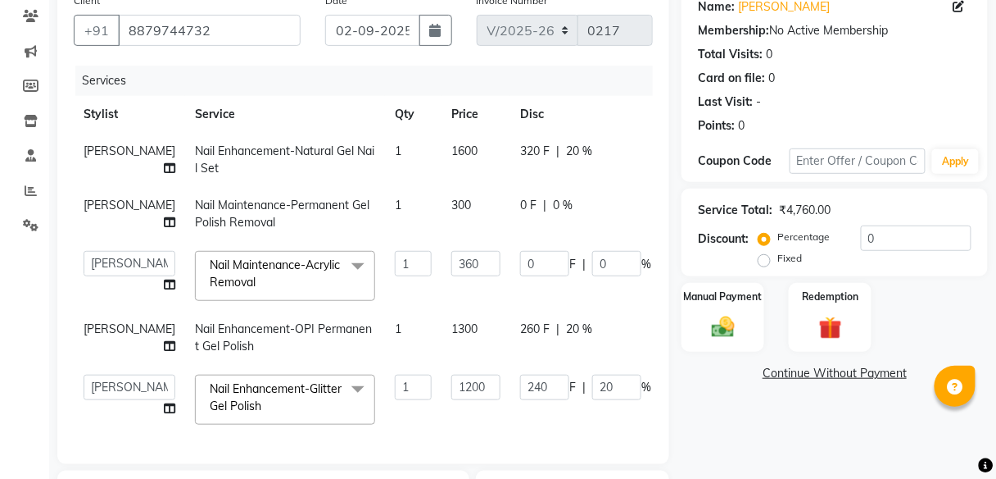
scroll to position [0, 75]
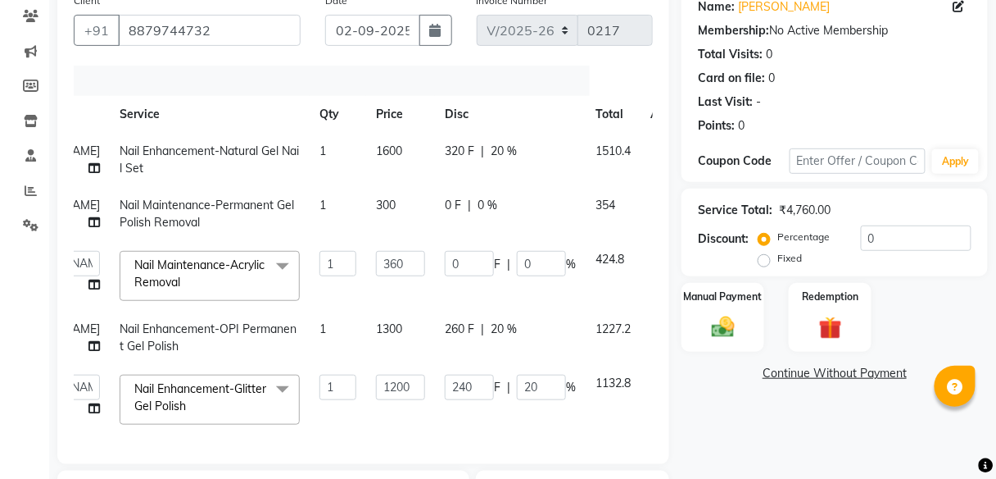
click at [657, 198] on icon at bounding box center [661, 202] width 9 height 11
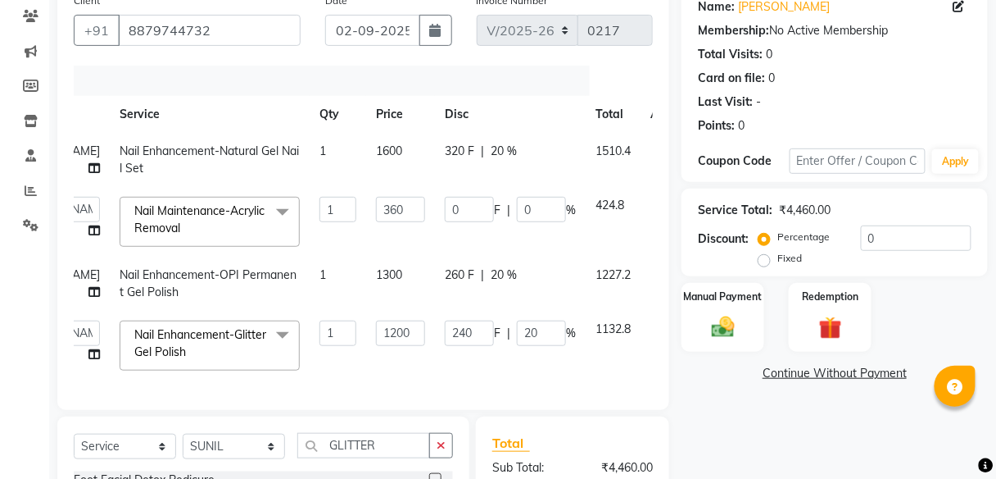
scroll to position [334, 0]
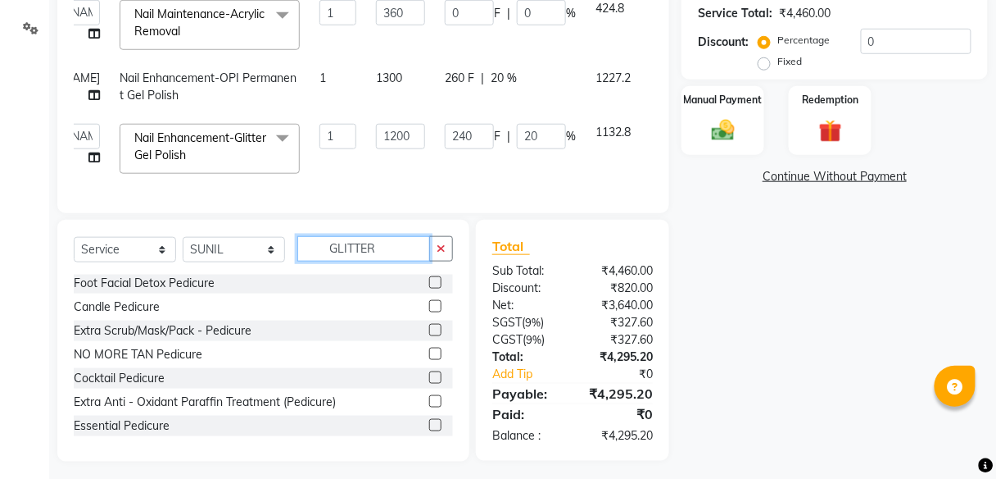
drag, startPoint x: 405, startPoint y: 256, endPoint x: 234, endPoint y: 264, distance: 170.6
click at [234, 264] on div "Select Service Product Membership Package Voucher Prepaid Gift Card Select Styl…" at bounding box center [263, 255] width 379 height 39
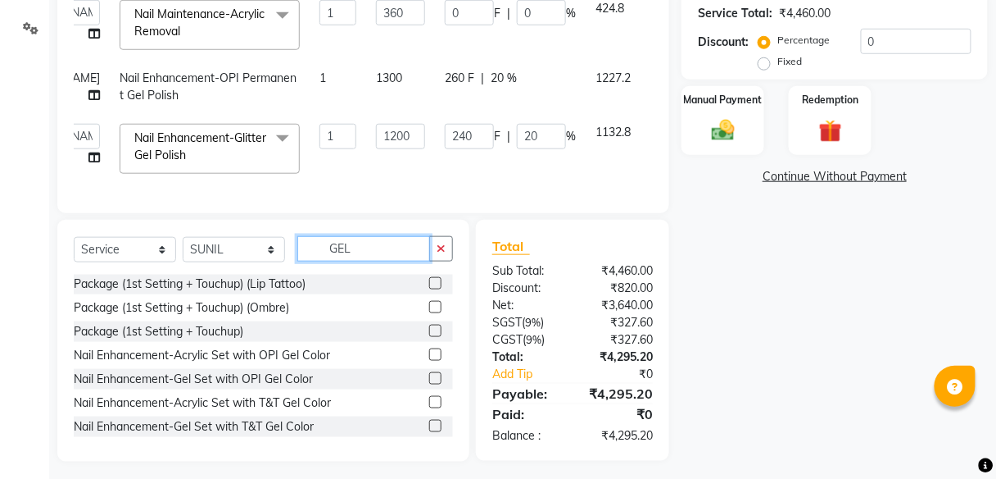
scroll to position [0, 0]
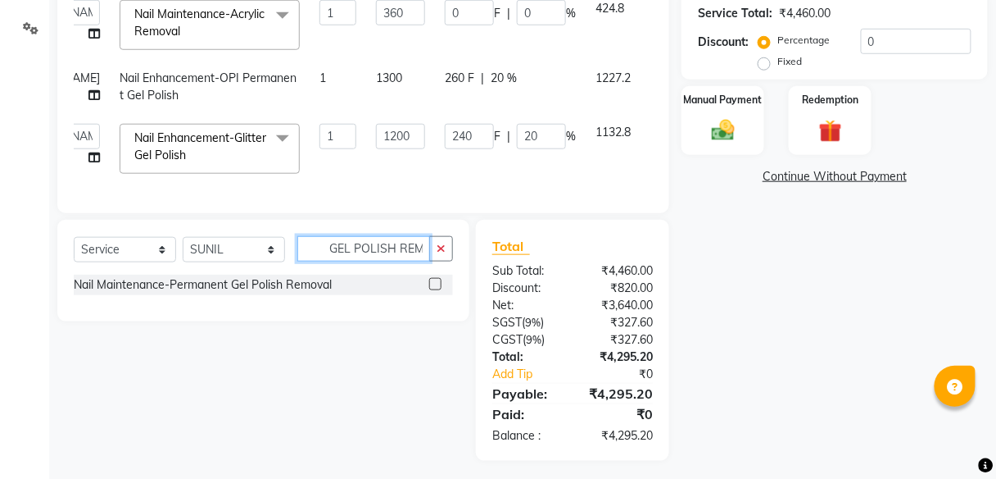
type input "GEL POLISH REM"
click at [437, 290] on label at bounding box center [435, 284] width 12 height 12
click at [437, 290] on input "checkbox" at bounding box center [434, 284] width 11 height 11
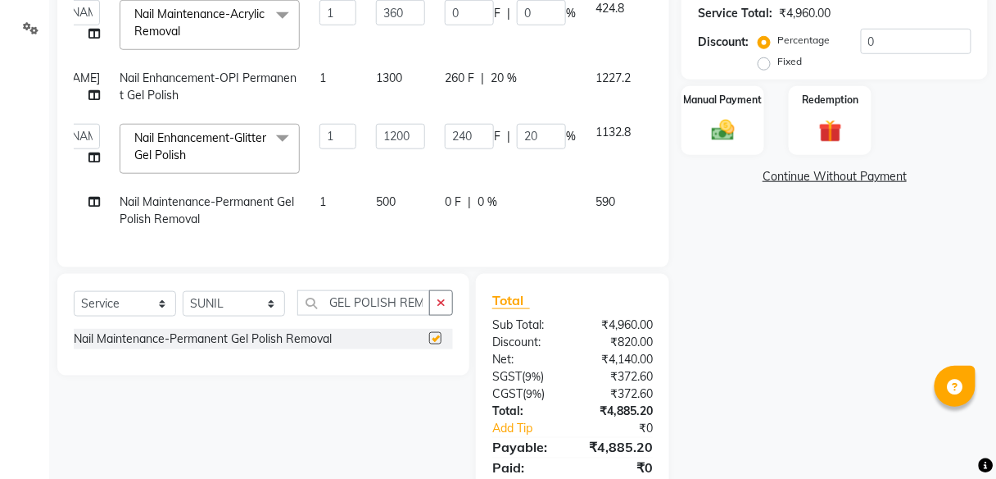
checkbox input "false"
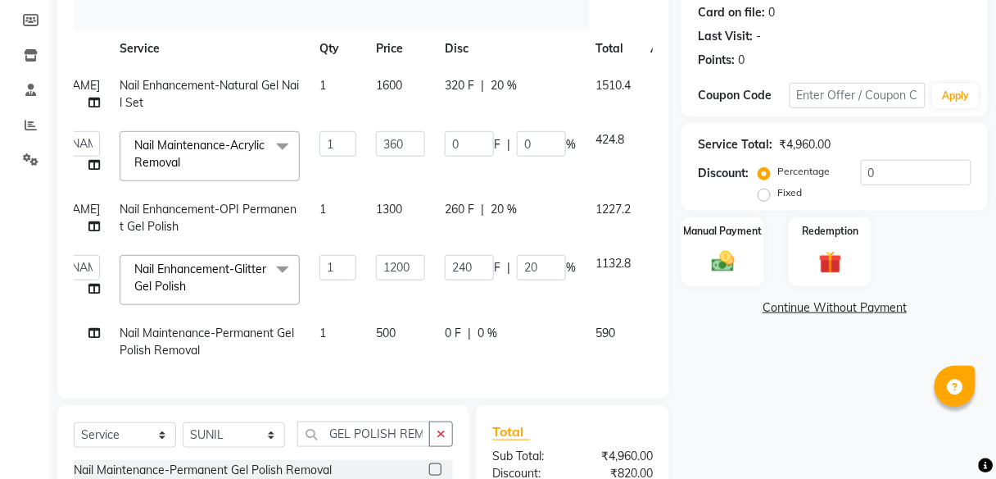
click at [376, 327] on span "500" at bounding box center [386, 332] width 20 height 15
select select "70282"
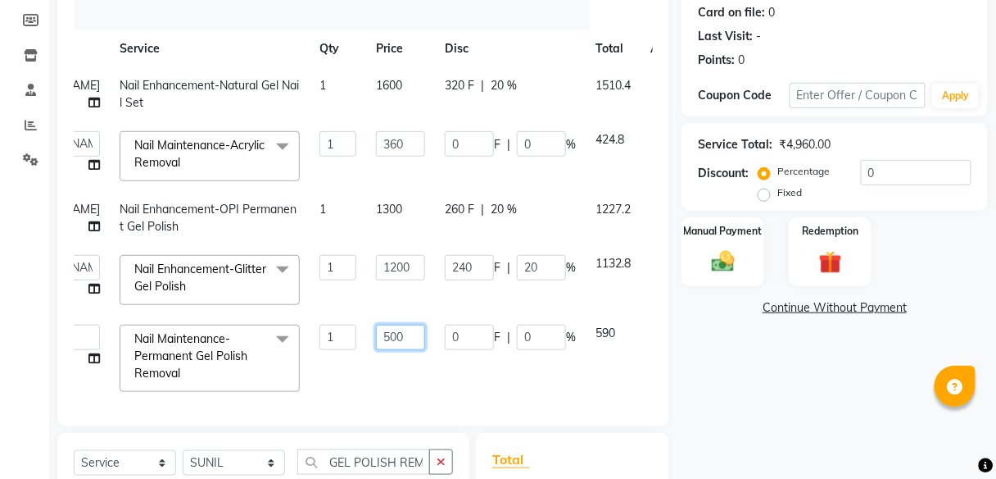
click at [376, 334] on input "500" at bounding box center [400, 337] width 49 height 25
type input "300"
click at [384, 374] on div "Services Stylist Service Qty Price Disc Total Action [PERSON_NAME] Nail Enhance…" at bounding box center [363, 205] width 579 height 410
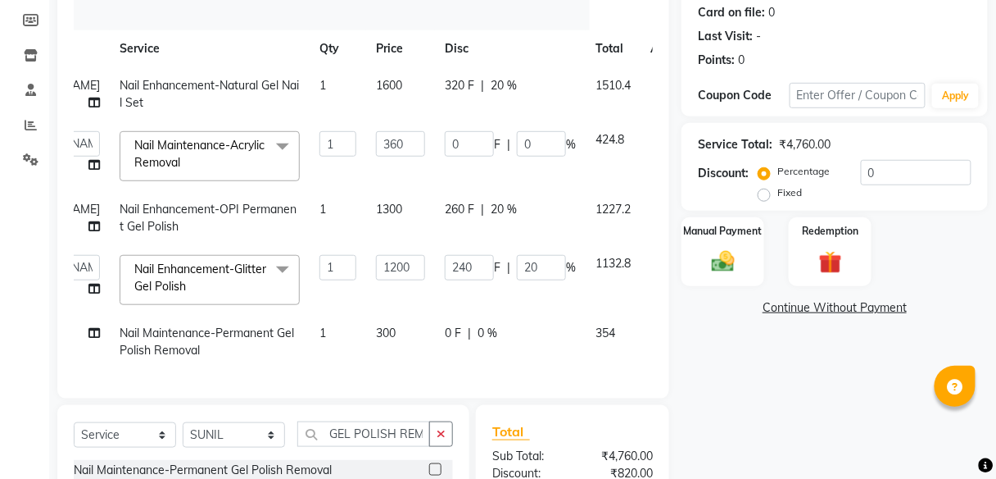
scroll to position [334, 0]
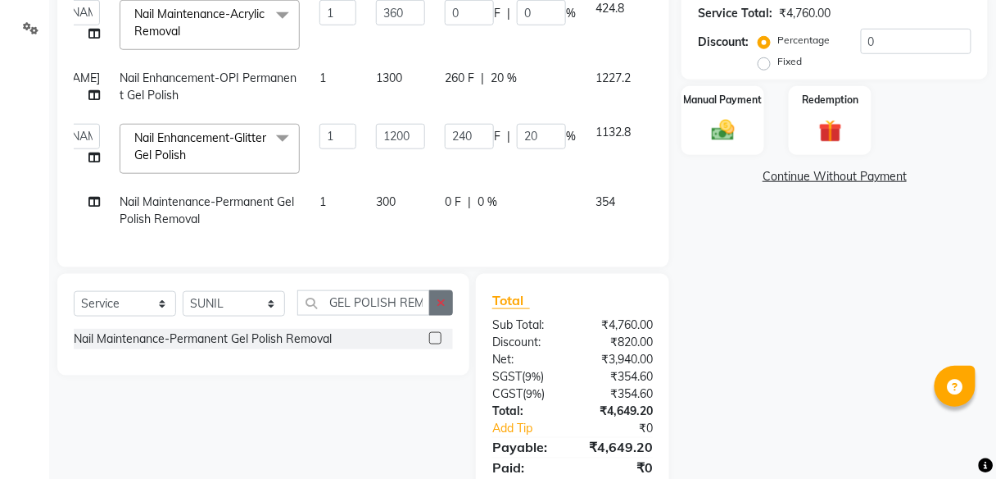
click at [446, 308] on icon "button" at bounding box center [441, 302] width 9 height 11
type input "CHROME"
click at [442, 344] on div at bounding box center [441, 339] width 24 height 20
click at [435, 344] on label at bounding box center [435, 338] width 12 height 12
click at [435, 344] on input "checkbox" at bounding box center [434, 339] width 11 height 11
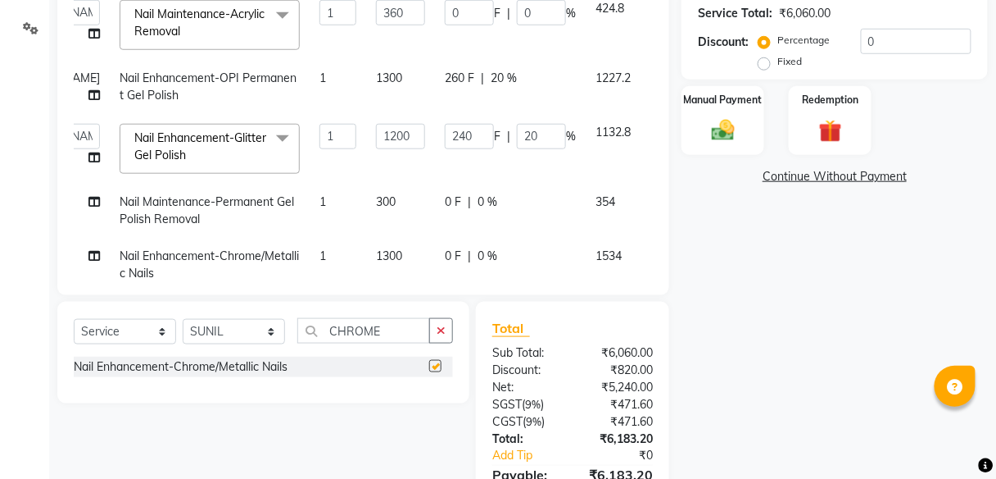
checkbox input "false"
click at [478, 256] on span "0 %" at bounding box center [488, 255] width 20 height 17
select select "70282"
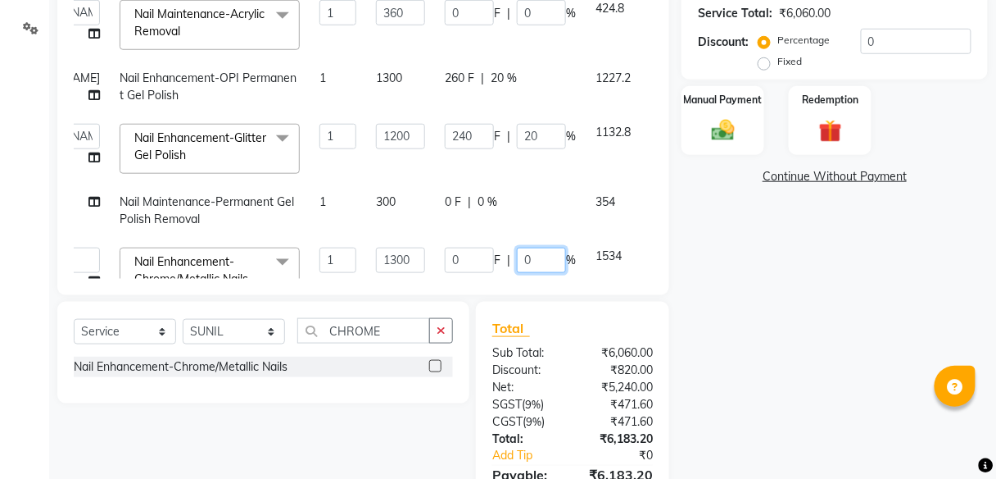
click at [517, 255] on input "0" at bounding box center [541, 259] width 49 height 25
type input "20"
click at [718, 272] on div "Name: [PERSON_NAME] Membership: No Active Membership Total Visits: 0 Card on fi…" at bounding box center [841, 166] width 319 height 754
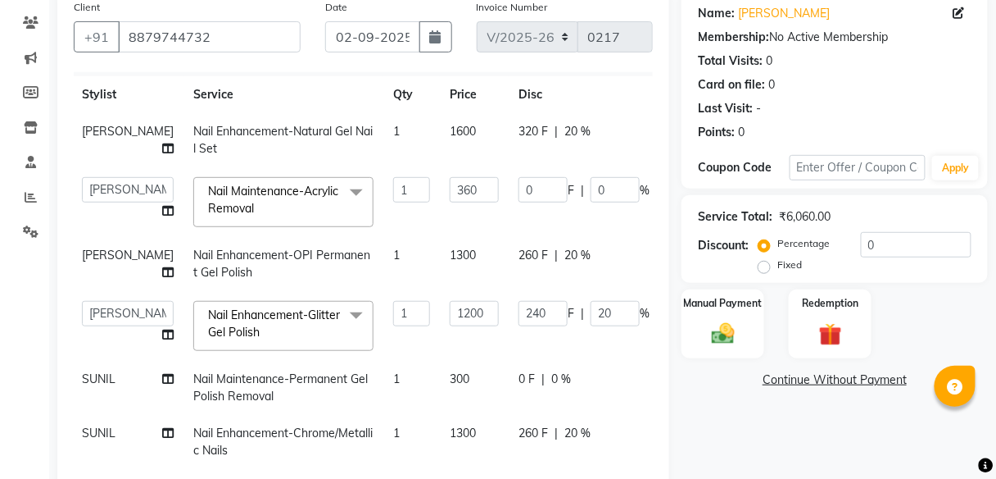
scroll to position [34, 0]
click at [592, 303] on input "20" at bounding box center [616, 313] width 49 height 25
type input "0"
click at [583, 361] on td "0 F | 0 %" at bounding box center [586, 388] width 151 height 54
select select "70282"
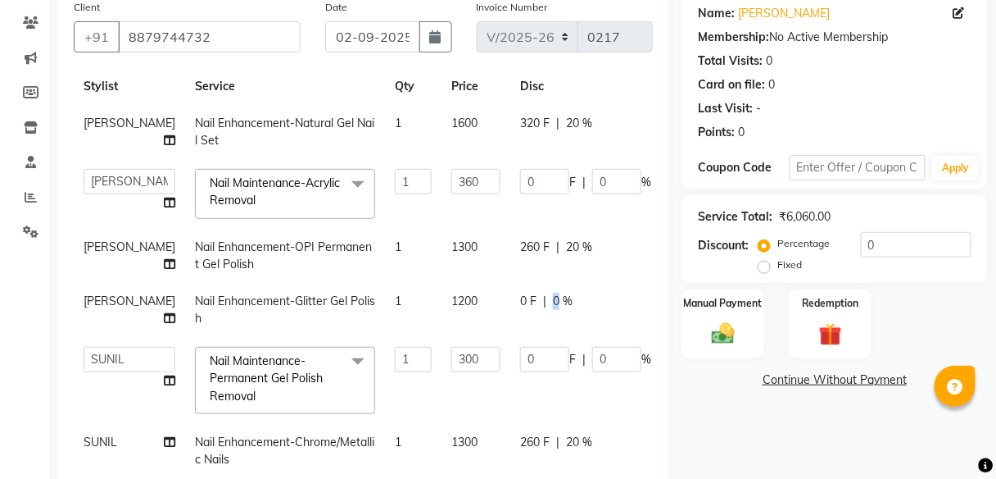
drag, startPoint x: 507, startPoint y: 296, endPoint x: 517, endPoint y: 312, distance: 19.1
click at [517, 312] on td "0 F | 0 %" at bounding box center [586, 310] width 151 height 54
select select "85200"
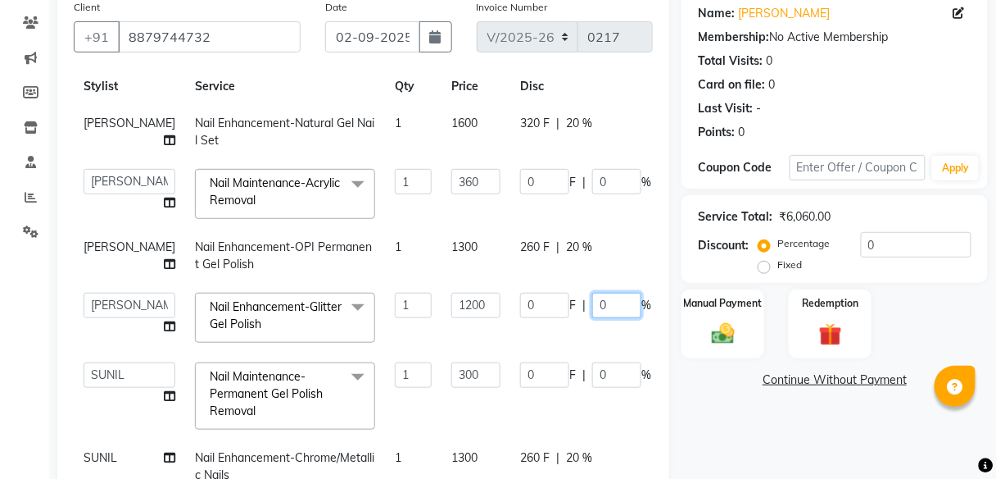
drag, startPoint x: 552, startPoint y: 302, endPoint x: 562, endPoint y: 303, distance: 10.8
click at [592, 302] on input "0" at bounding box center [616, 305] width 49 height 25
type input "20"
click at [460, 331] on td "1200" at bounding box center [476, 318] width 69 height 70
select select "85200"
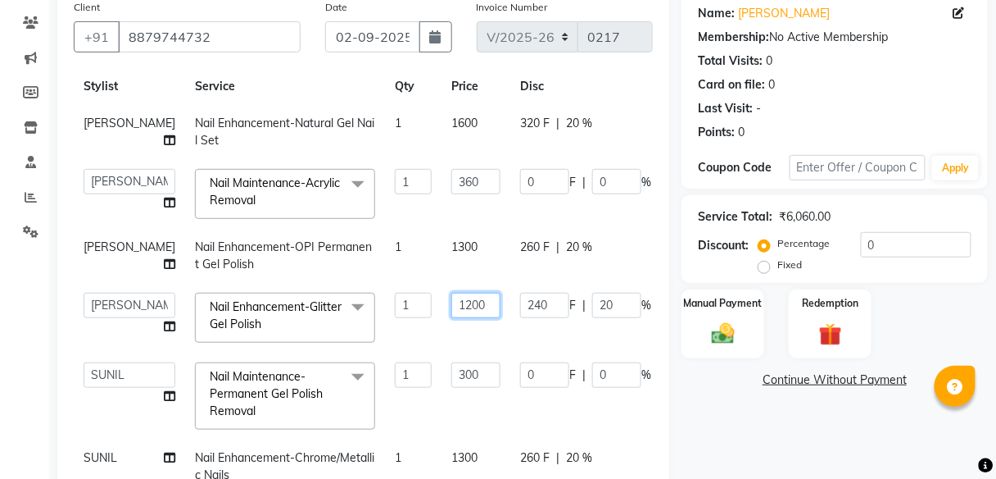
click at [452, 302] on input "1200" at bounding box center [476, 305] width 49 height 25
type input "960"
click at [456, 340] on tbody "[PERSON_NAME] Nail Enhancement-Natural Gel Nail Set 1 1600 320 F | 20 % 1510.4 …" at bounding box center [422, 299] width 697 height 388
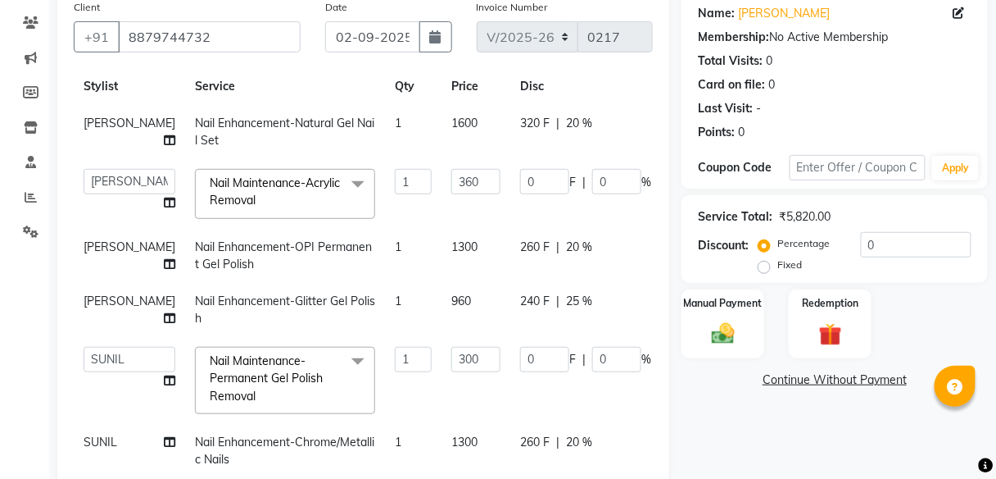
click at [566, 294] on span "25 %" at bounding box center [579, 301] width 26 height 17
select select "85200"
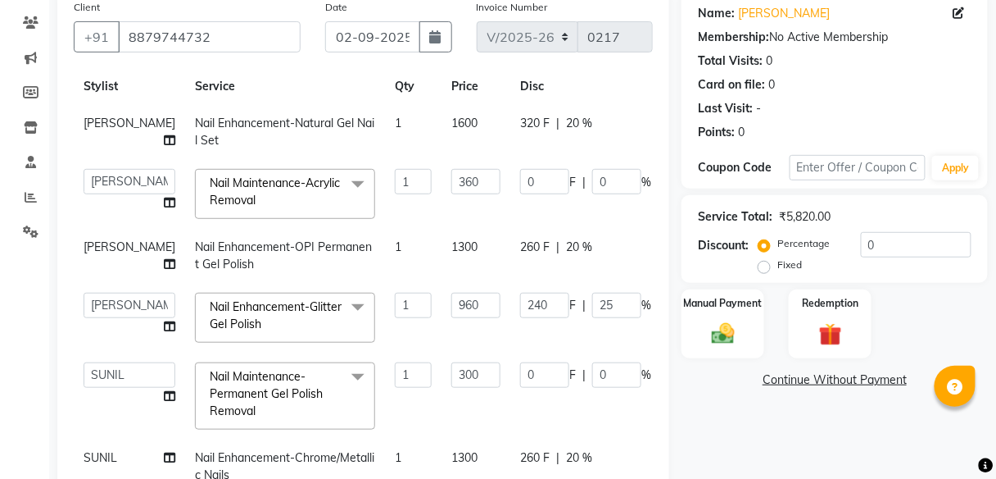
click at [536, 294] on div "240 F | 25 %" at bounding box center [585, 305] width 131 height 25
click at [592, 301] on input "25" at bounding box center [616, 305] width 49 height 25
type input "20"
click at [483, 348] on tbody "[PERSON_NAME] Nail Enhancement-Natural Gel Nail Set 1 1600 320 F | 20 % 1510.4 …" at bounding box center [422, 299] width 697 height 388
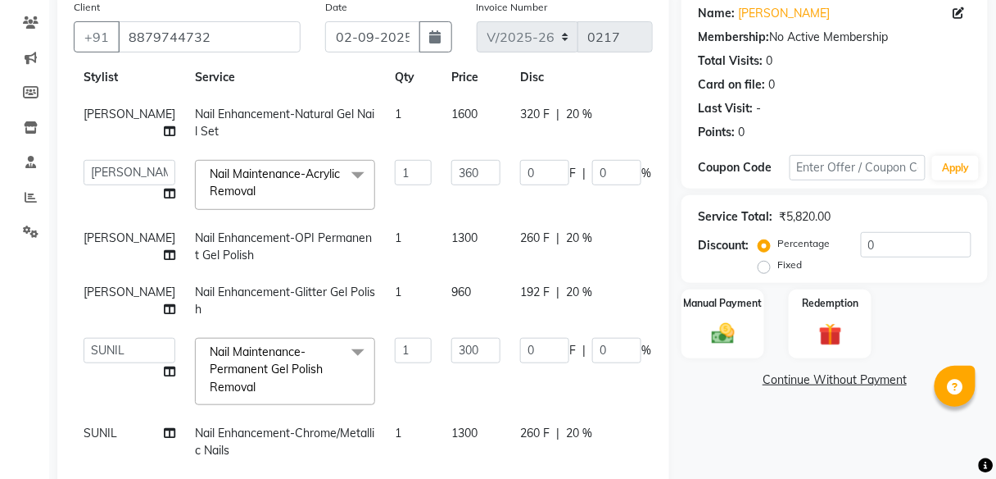
scroll to position [421, 0]
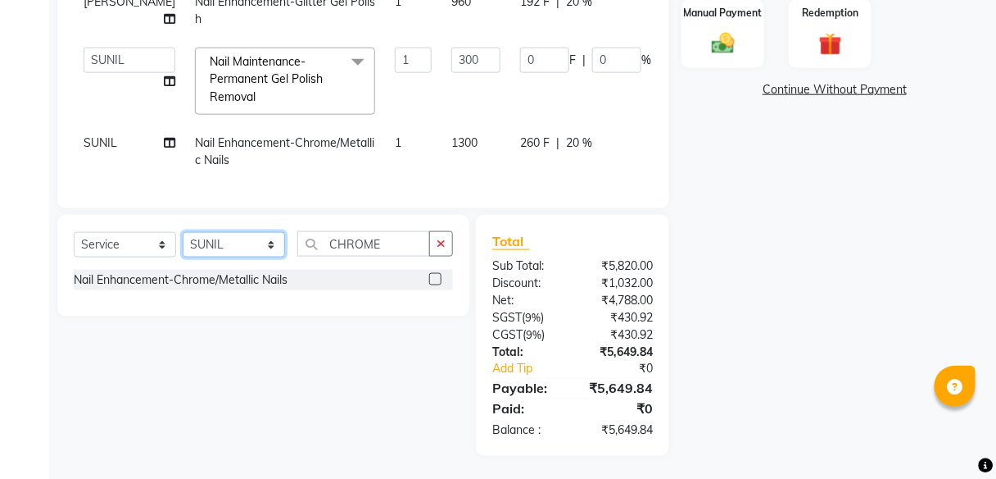
click at [275, 246] on select "Select Stylist [PERSON_NAME] Manager pooja Poonam [PERSON_NAME] [PERSON_NAME] […" at bounding box center [234, 244] width 102 height 25
select select "85200"
click at [183, 232] on select "Select Stylist [PERSON_NAME] Manager pooja Poonam [PERSON_NAME] [PERSON_NAME] […" at bounding box center [234, 244] width 102 height 25
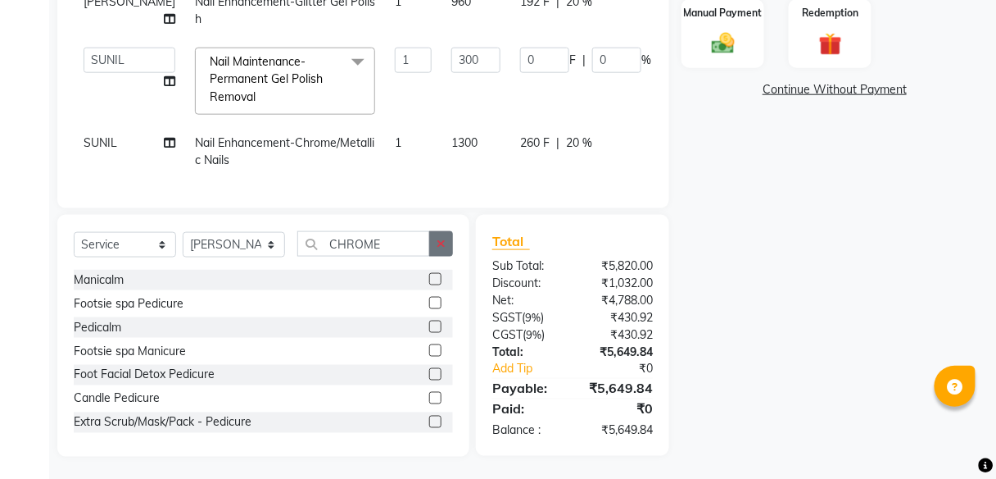
click at [441, 240] on icon "button" at bounding box center [441, 243] width 9 height 11
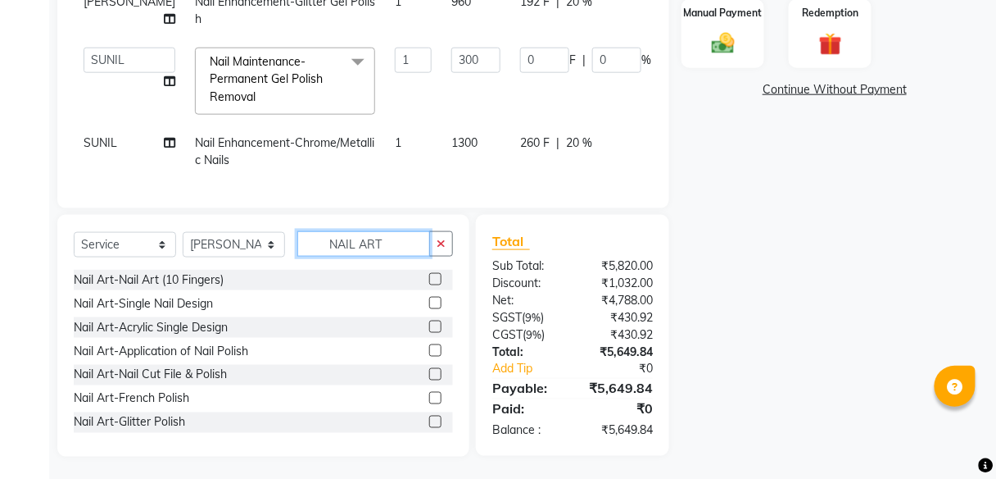
type input "NAIL ART"
click at [429, 303] on label at bounding box center [435, 303] width 12 height 12
click at [429, 303] on input "checkbox" at bounding box center [434, 303] width 11 height 11
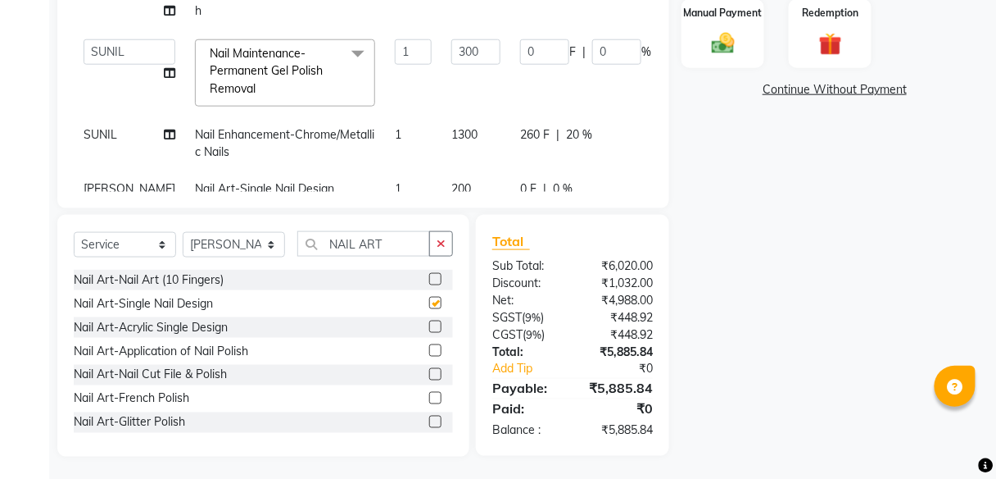
checkbox input "false"
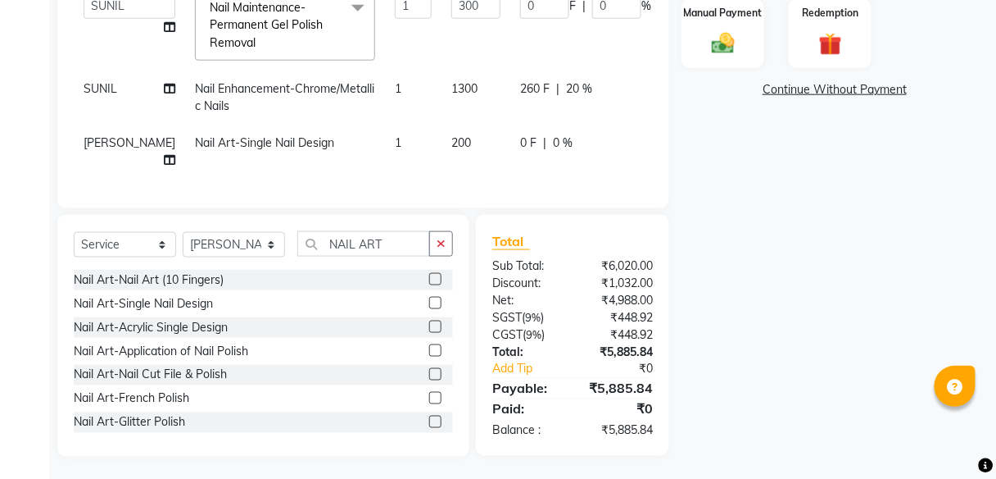
click at [442, 136] on td "200" at bounding box center [476, 152] width 69 height 54
select select "85200"
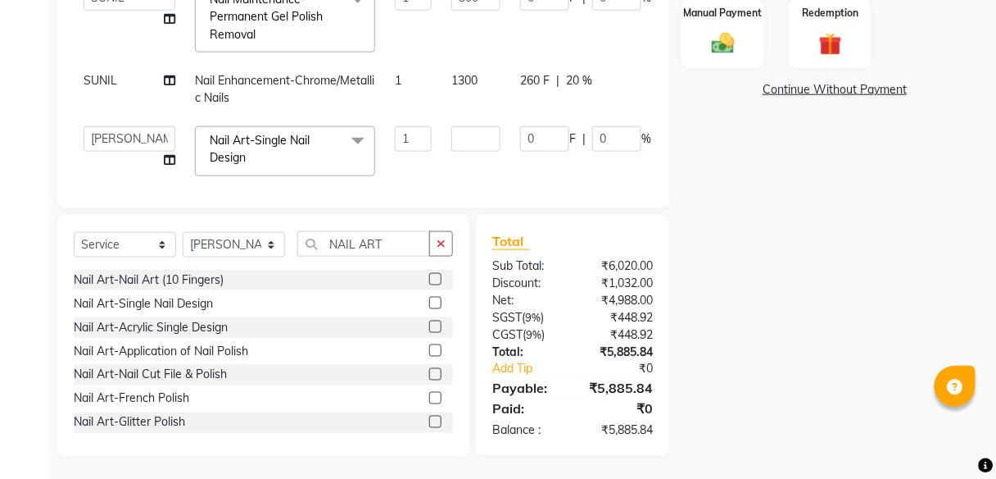
click at [708, 343] on div "Name: [PERSON_NAME] Membership: No Active Membership Total Visits: 0 Card on fi…" at bounding box center [841, 79] width 319 height 755
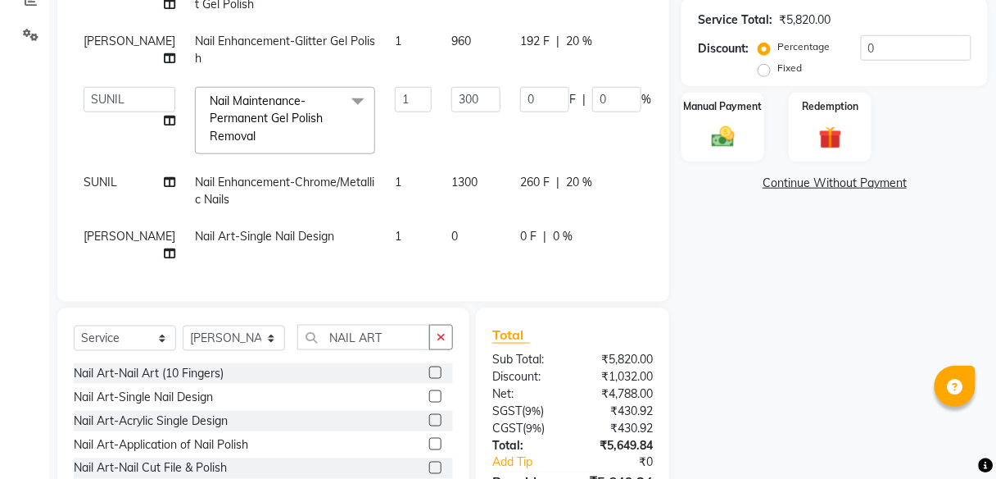
scroll to position [262, 0]
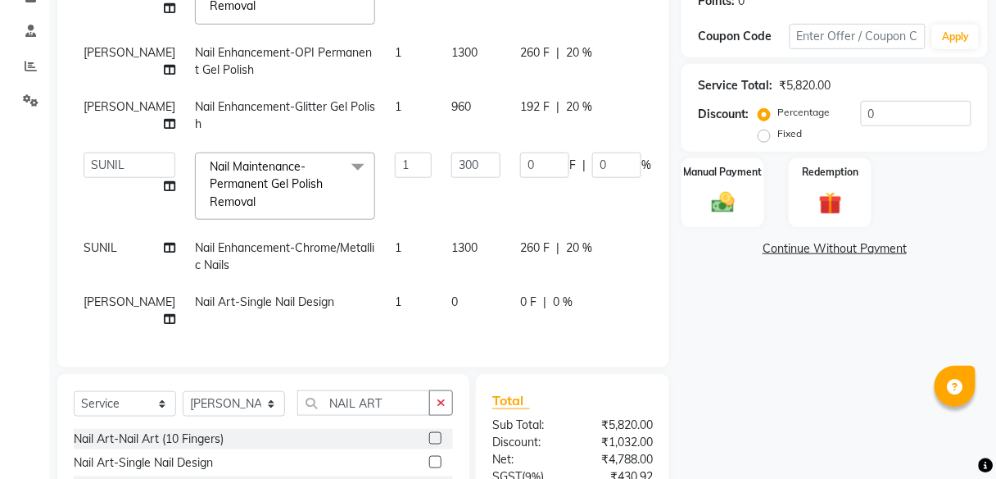
click at [442, 288] on td "0" at bounding box center [476, 311] width 69 height 54
select select "85200"
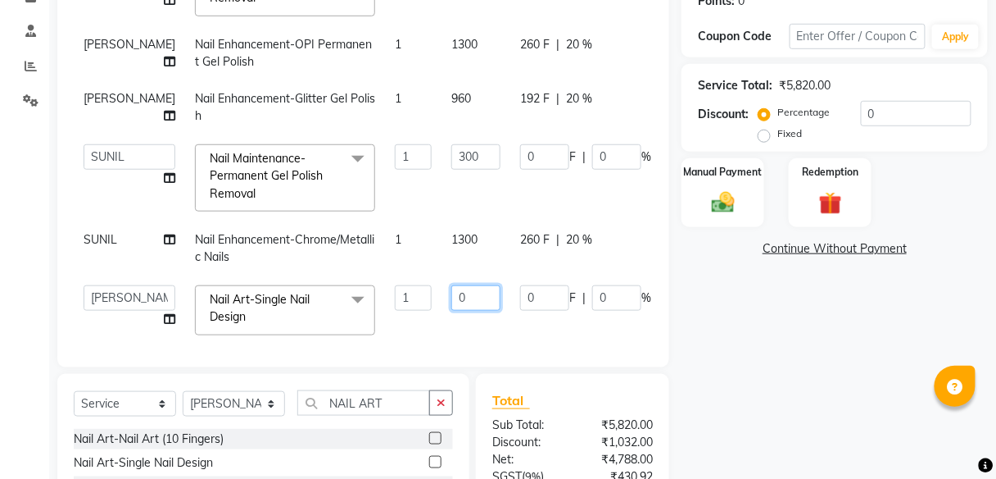
click at [452, 290] on input "0" at bounding box center [476, 297] width 49 height 25
click at [452, 292] on input "0" at bounding box center [476, 297] width 49 height 25
type input "300"
click at [452, 325] on td "300" at bounding box center [476, 310] width 69 height 70
select select "85200"
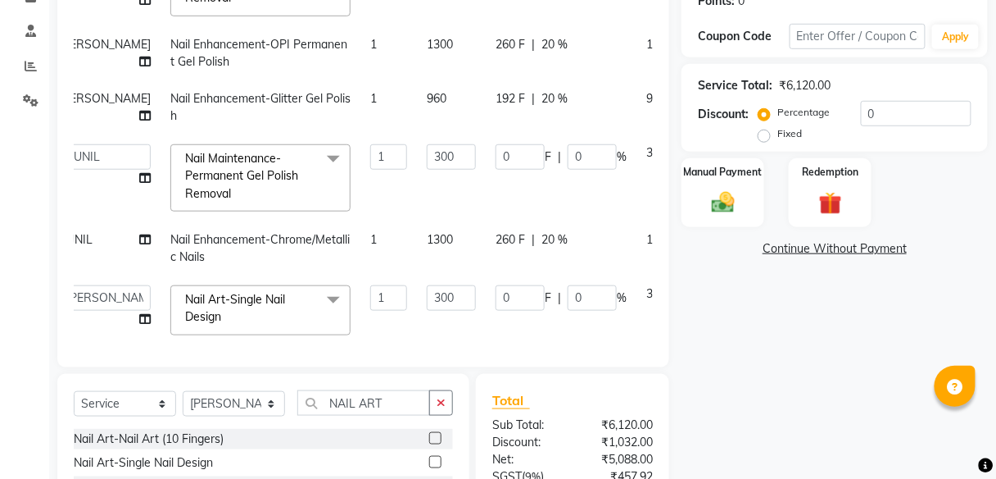
scroll to position [106, 0]
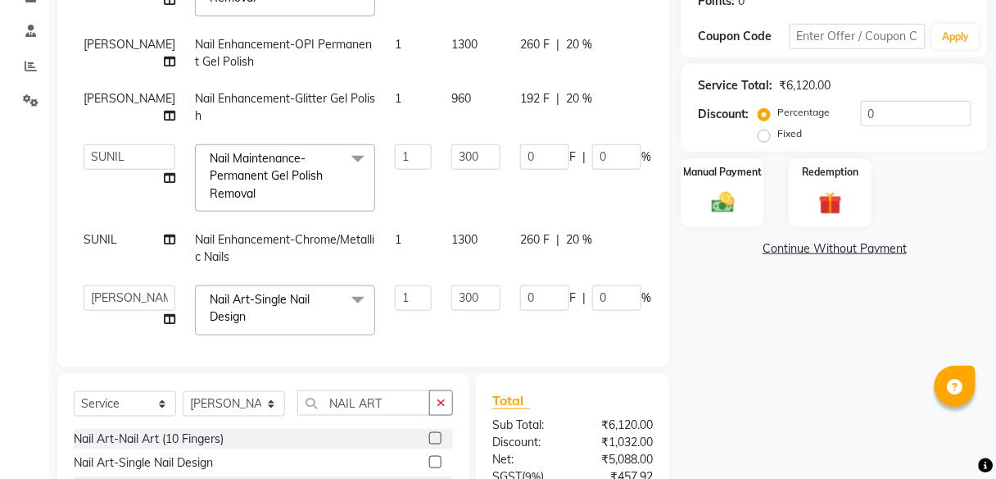
click at [490, 366] on div "Client [PHONE_NUMBER] Date [DATE] Invoice Number V/2025 V/[PHONE_NUMBER] Servic…" at bounding box center [363, 238] width 637 height 755
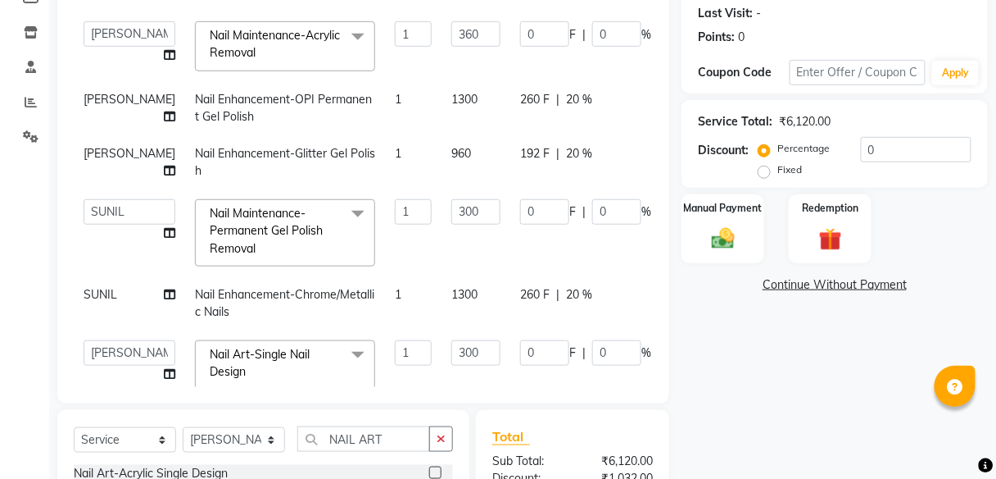
scroll to position [120, 0]
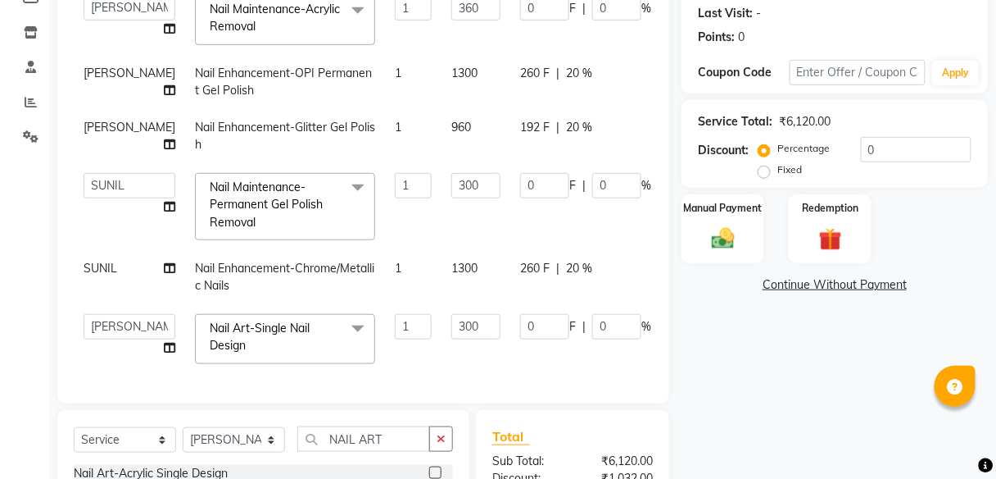
click at [724, 379] on div "Name: [PERSON_NAME] Membership: No Active Membership Total Visits: 0 Card on fi…" at bounding box center [841, 274] width 319 height 755
click at [805, 377] on div "Name: [PERSON_NAME] Membership: No Active Membership Total Visits: 0 Card on fi…" at bounding box center [841, 274] width 319 height 755
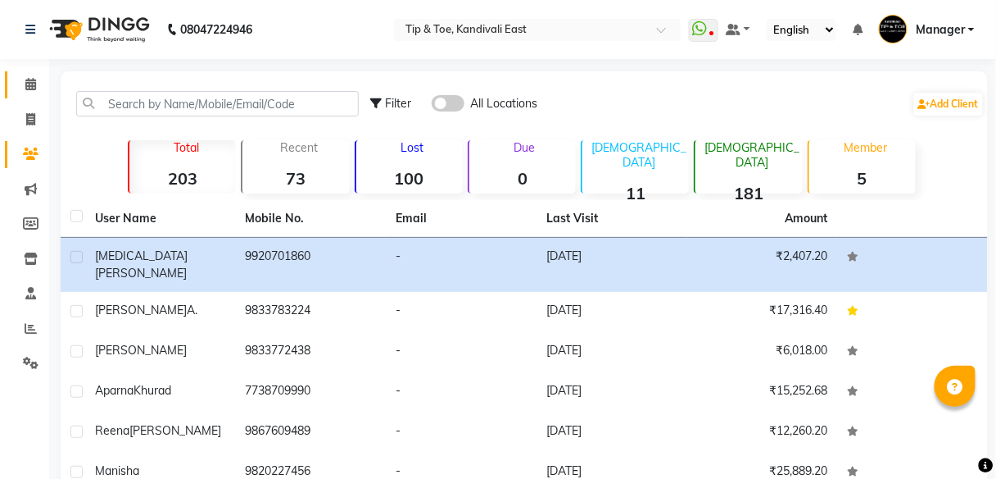
click at [36, 84] on span at bounding box center [30, 84] width 29 height 19
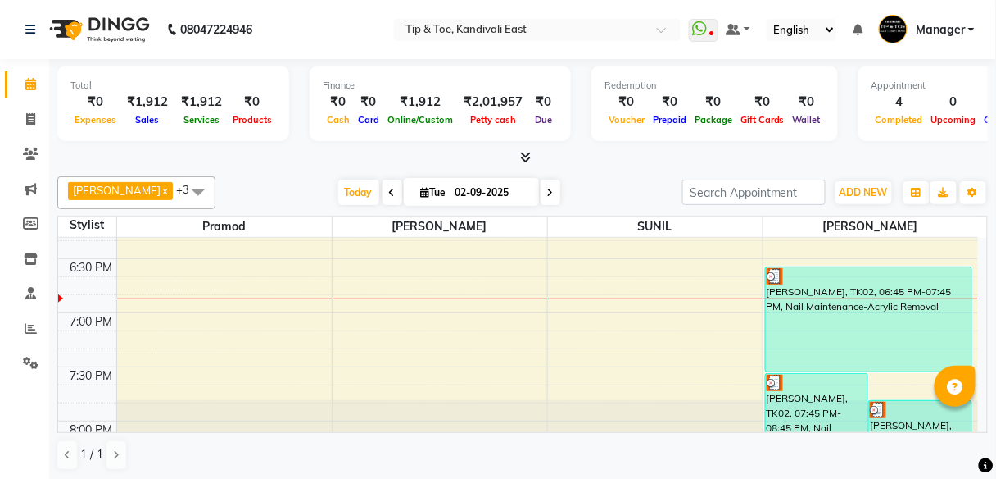
scroll to position [1180, 0]
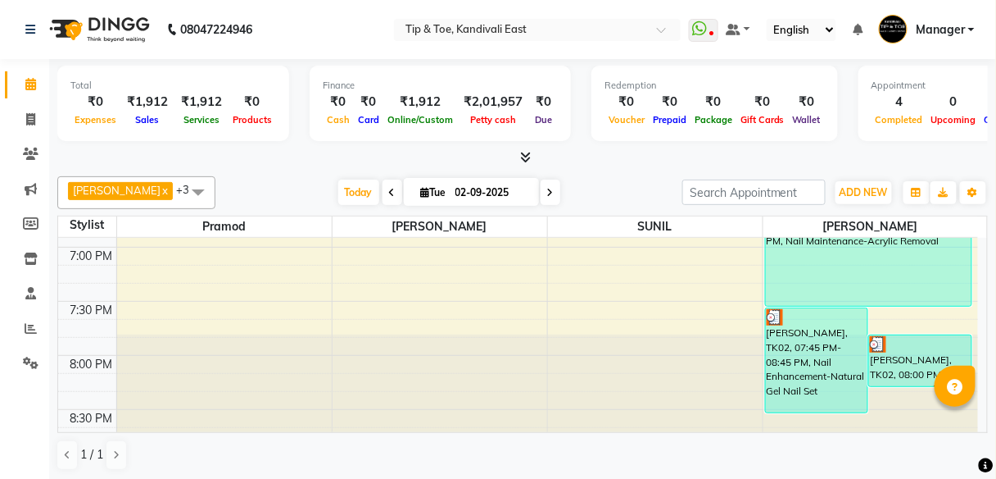
click at [559, 339] on div at bounding box center [655, 387] width 215 height 106
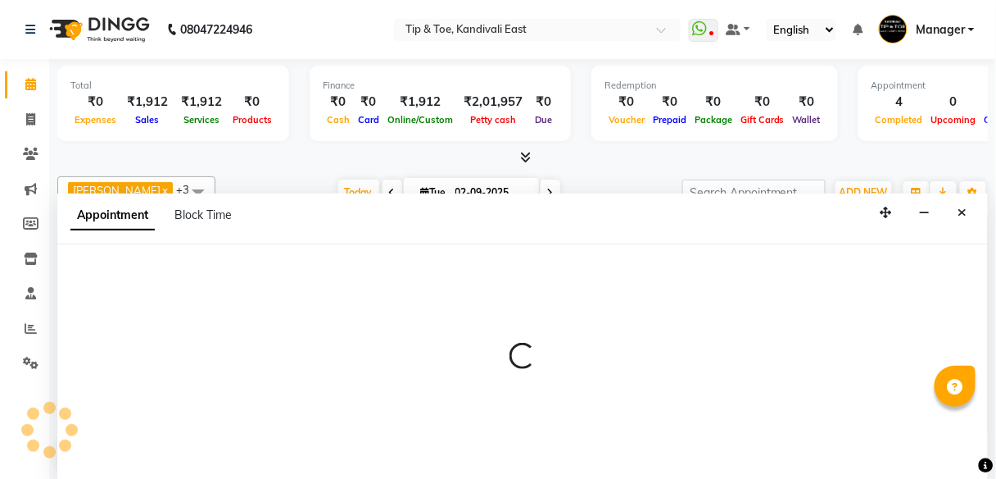
select select "70282"
select select "1185"
select select "tentative"
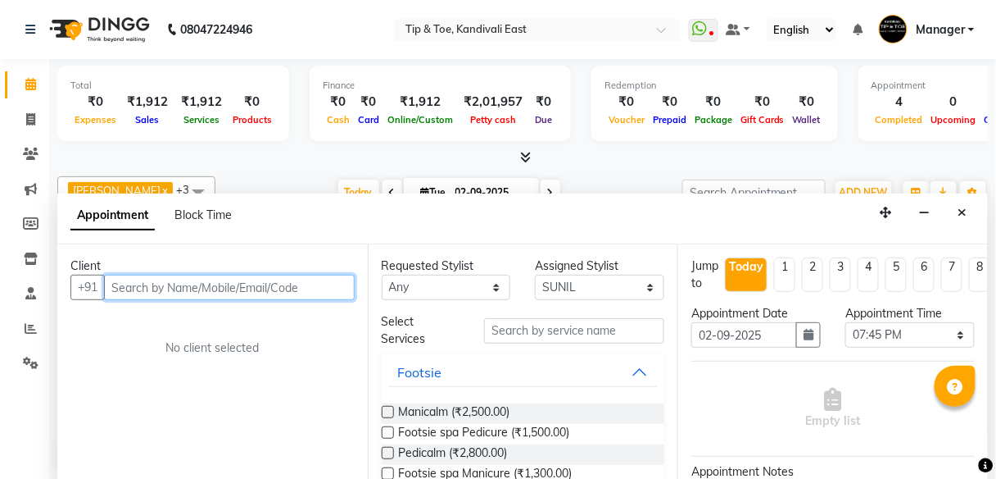
scroll to position [1, 0]
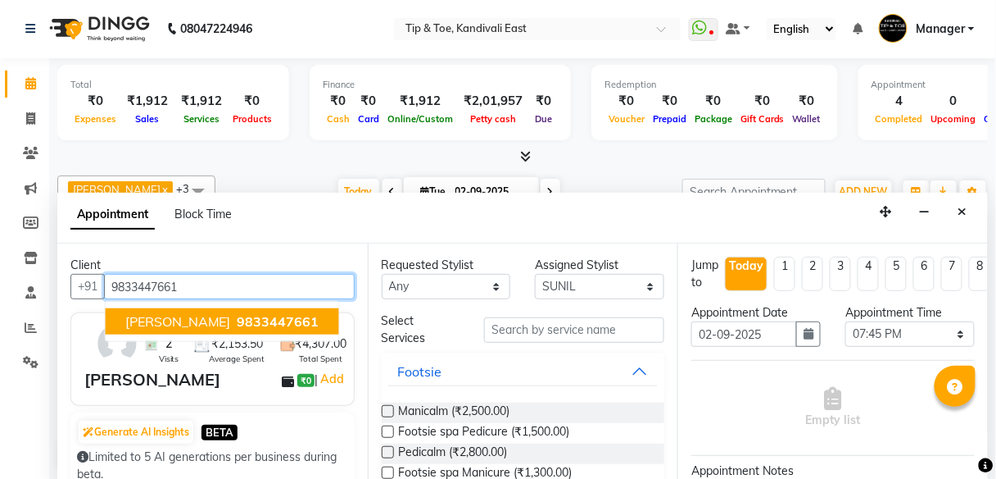
click at [249, 318] on span "9833447661" at bounding box center [279, 321] width 82 height 16
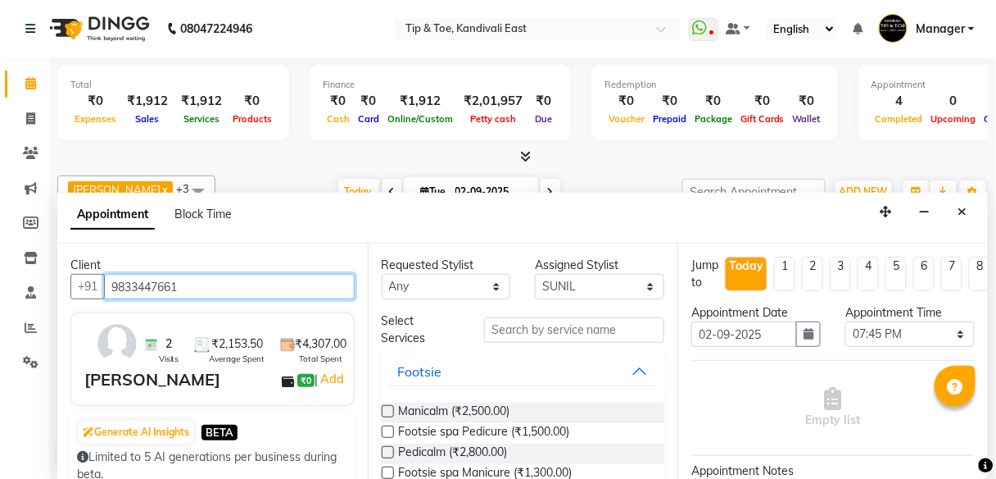
type input "9833447661"
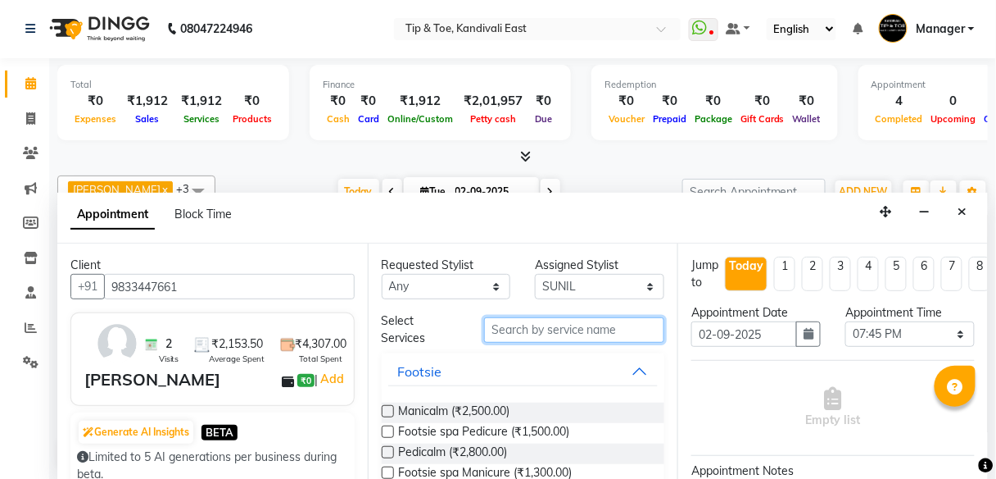
click at [526, 335] on input "text" at bounding box center [574, 329] width 180 height 25
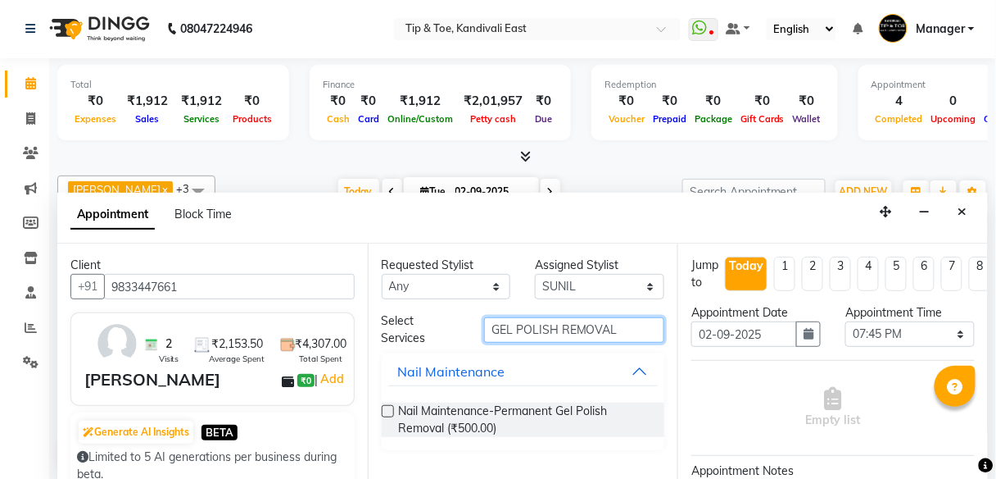
type input "GEL POLISH REMOVAL"
click at [384, 411] on label at bounding box center [388, 411] width 12 height 12
click at [384, 411] on input "checkbox" at bounding box center [387, 412] width 11 height 11
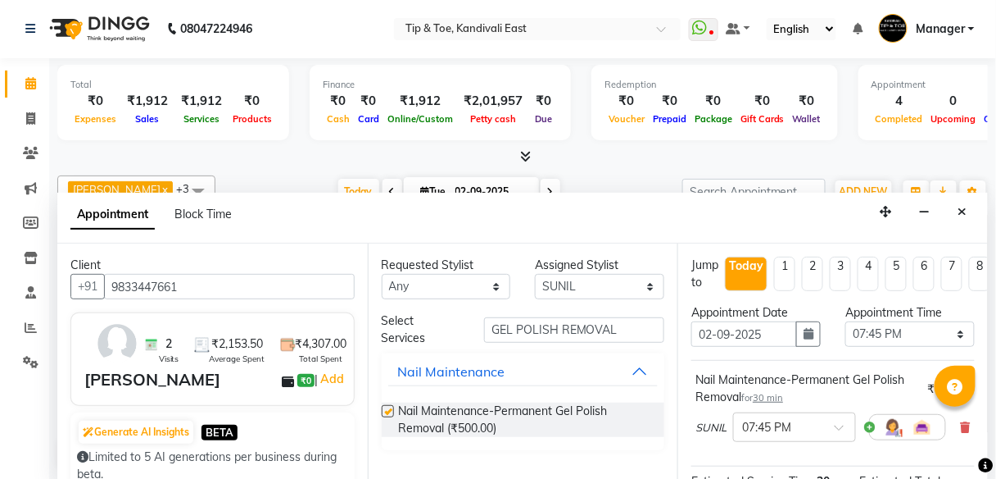
checkbox input "false"
click at [951, 329] on select "Select 09:00 AM 09:15 AM 09:30 AM 09:45 AM 10:00 AM 10:15 AM 10:30 AM 10:45 AM …" at bounding box center [910, 333] width 129 height 25
select select "1200"
click at [846, 321] on select "Select 09:00 AM 09:15 AM 09:30 AM 09:45 AM 10:00 AM 10:15 AM 10:30 AM 10:45 AM …" at bounding box center [910, 333] width 129 height 25
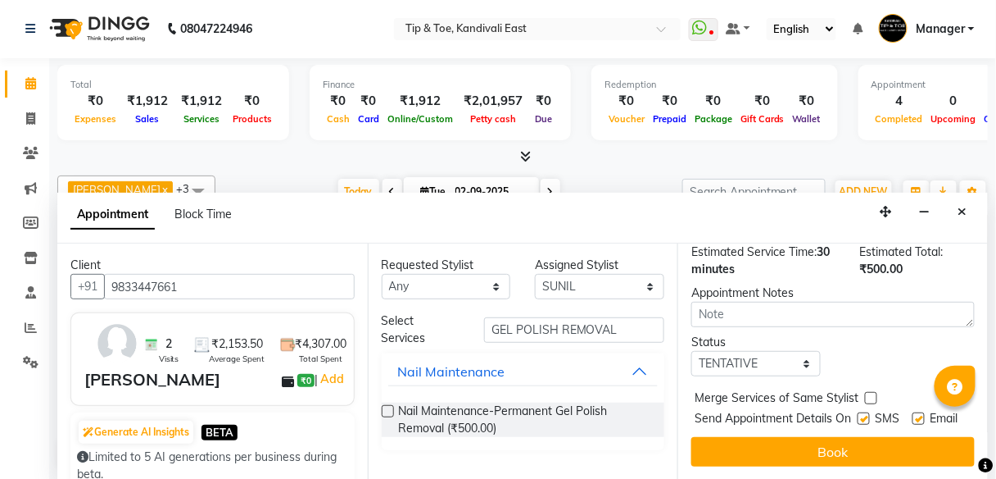
scroll to position [269, 0]
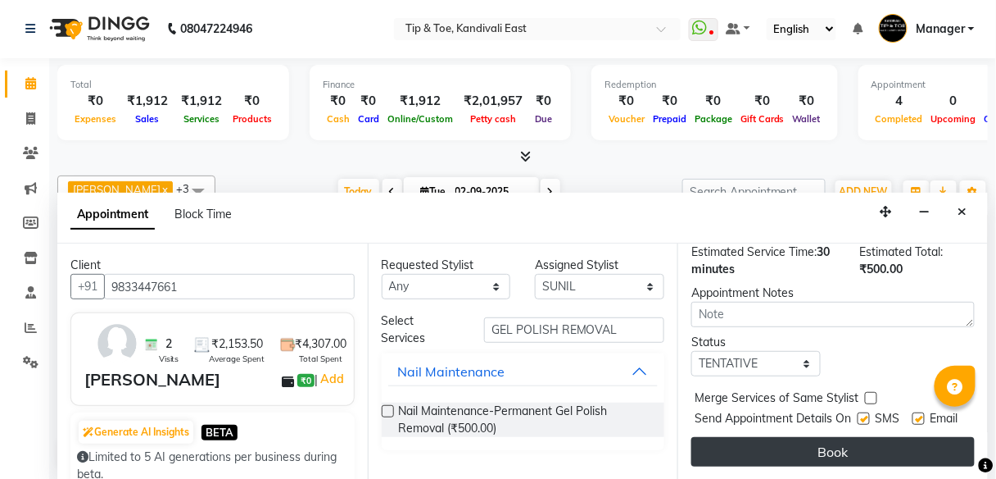
click at [848, 437] on button "Book" at bounding box center [834, 452] width 284 height 30
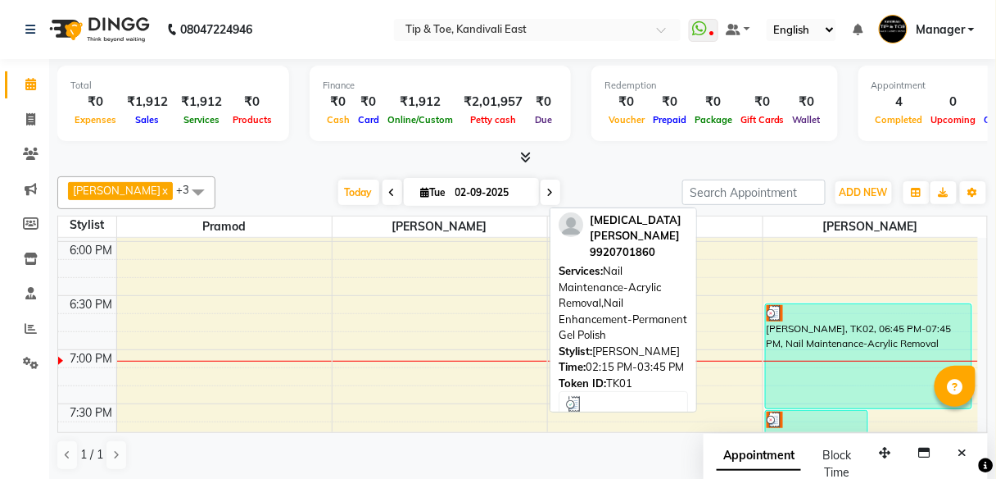
scroll to position [1187, 0]
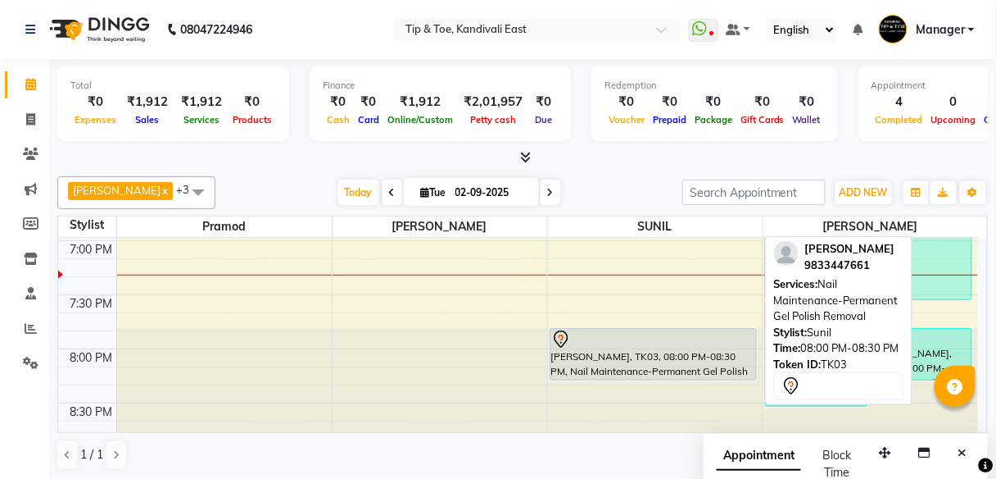
click at [664, 349] on div "Renu Nayal, TK03, 08:00 PM-08:30 PM, Nail Maintenance-Permanent Gel Polish Remo…" at bounding box center [654, 354] width 206 height 51
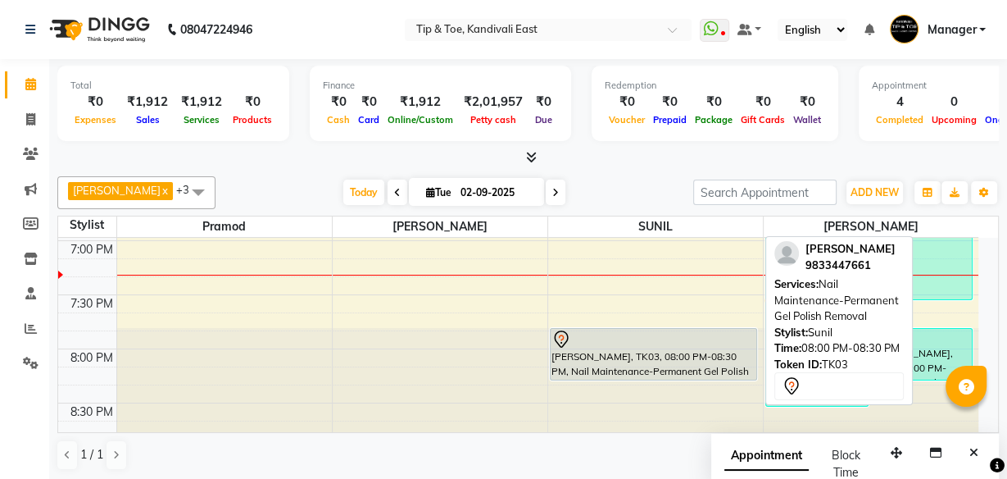
select select "7"
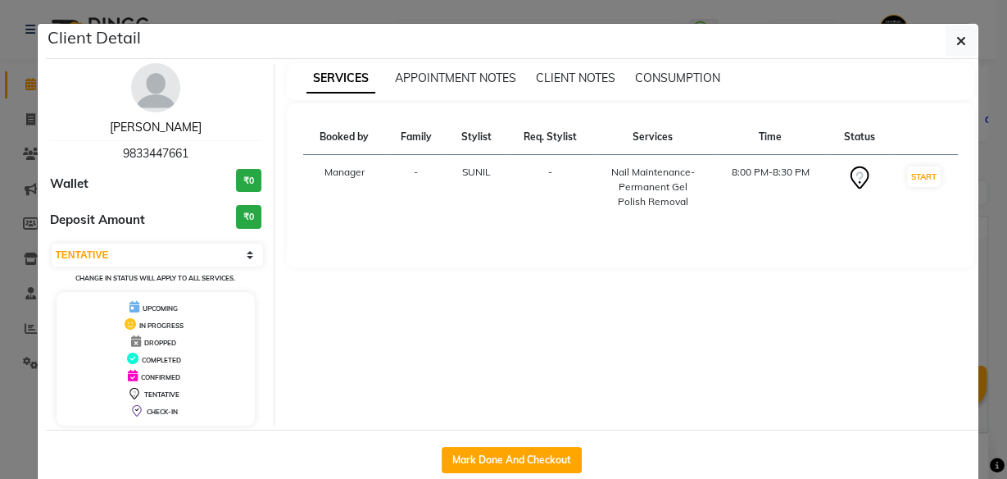
click at [131, 124] on link "Renu Nayal" at bounding box center [156, 127] width 92 height 15
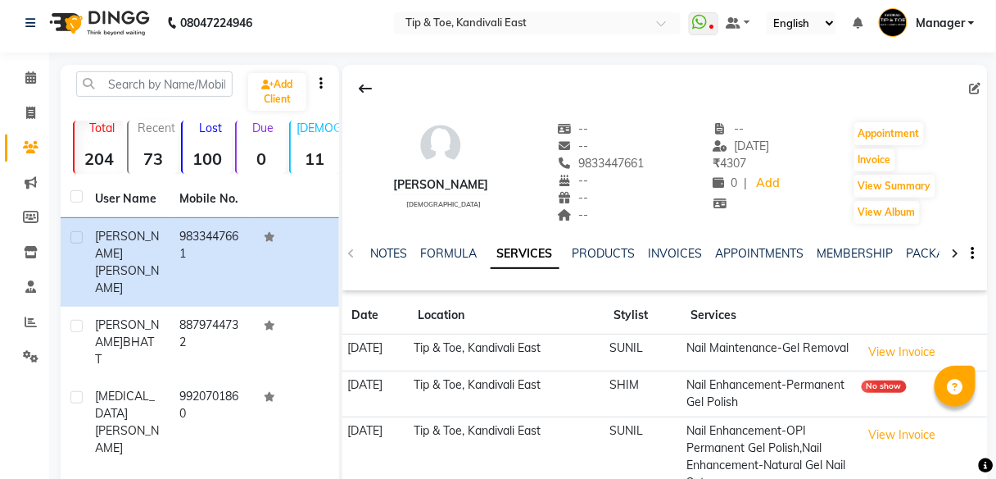
scroll to position [131, 0]
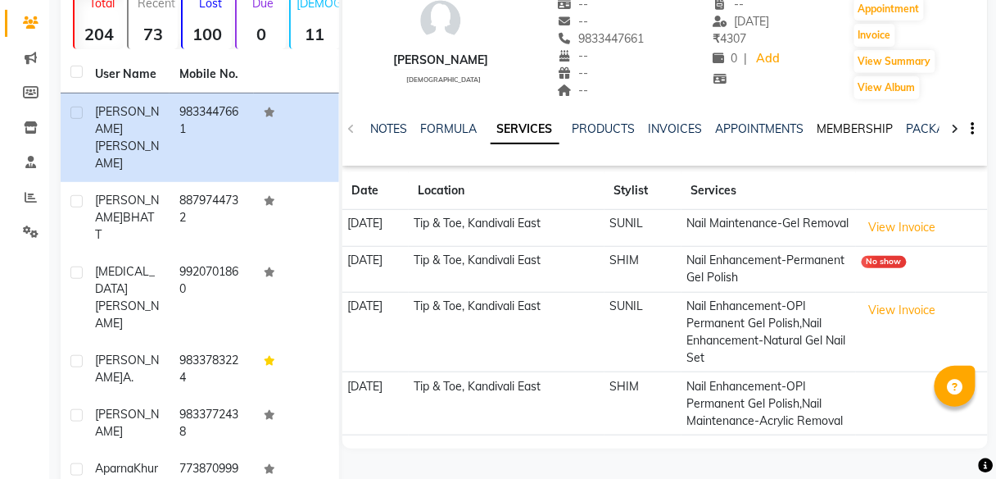
click at [840, 128] on link "MEMBERSHIP" at bounding box center [856, 128] width 76 height 15
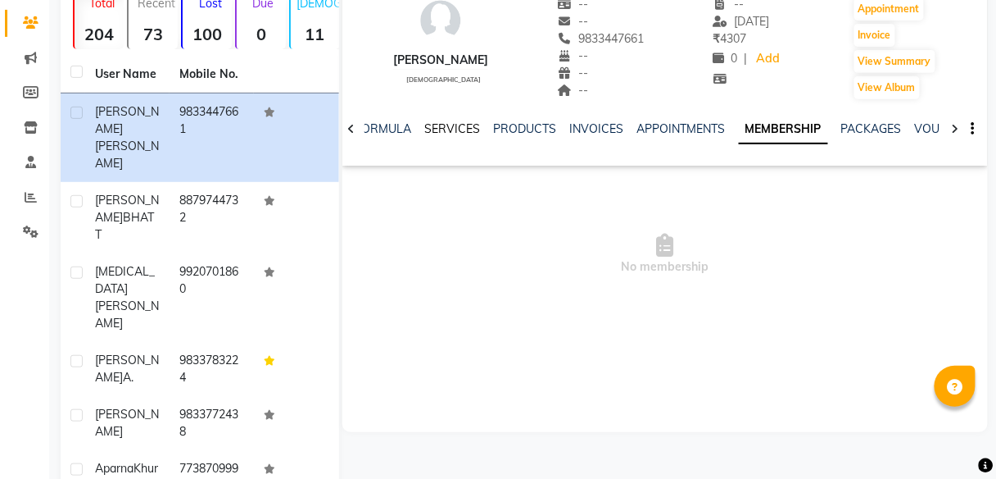
click at [450, 132] on link "SERVICES" at bounding box center [453, 128] width 56 height 15
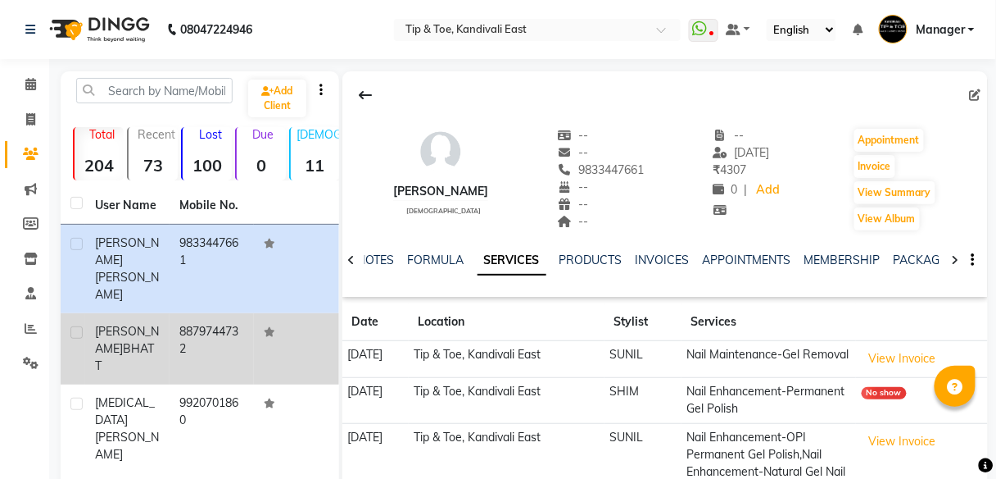
click at [143, 324] on span "[PERSON_NAME]" at bounding box center [127, 340] width 64 height 32
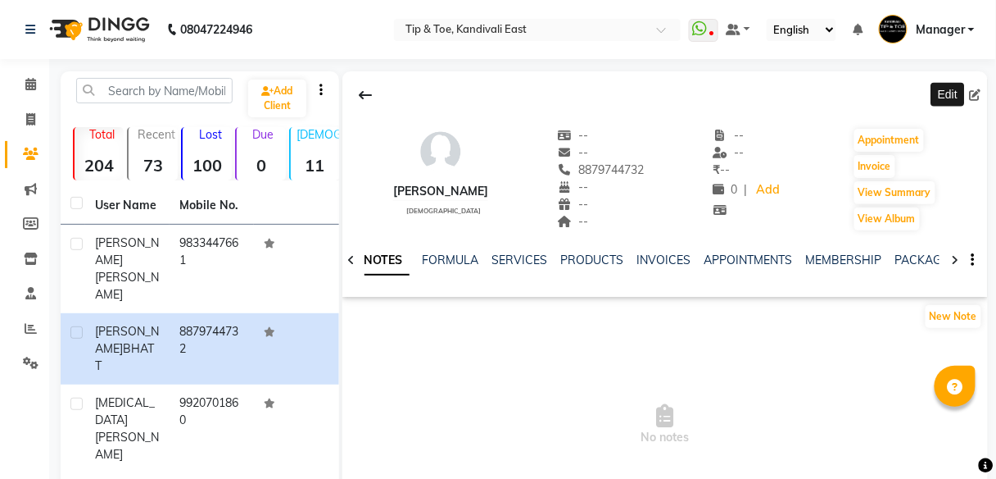
click at [977, 95] on icon at bounding box center [975, 94] width 11 height 11
select select "[DEMOGRAPHIC_DATA]"
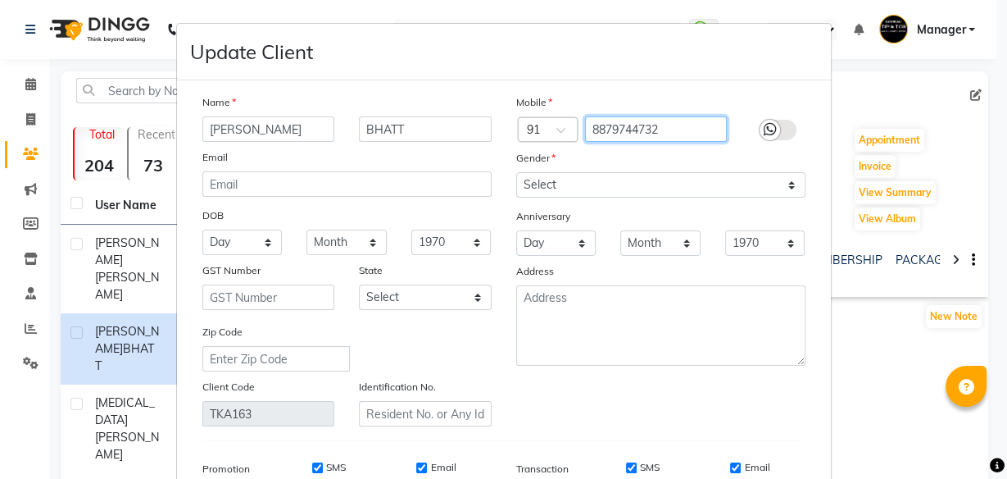
click at [670, 133] on input "8879744732" at bounding box center [656, 128] width 142 height 25
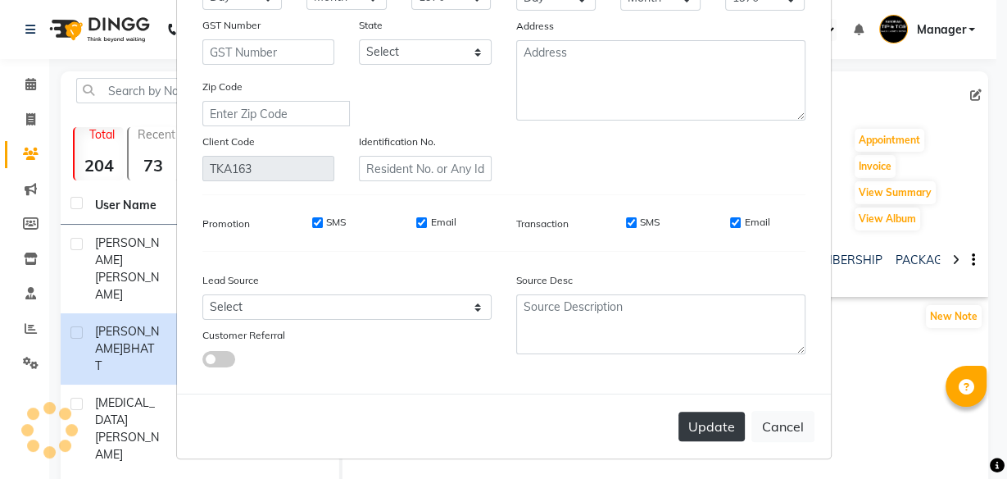
click at [701, 429] on button "Update" at bounding box center [712, 426] width 66 height 30
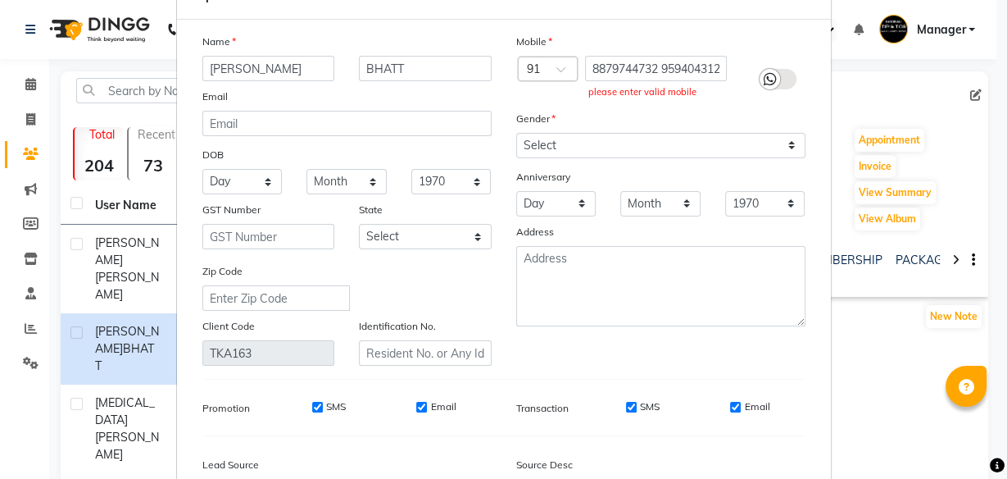
scroll to position [48, 0]
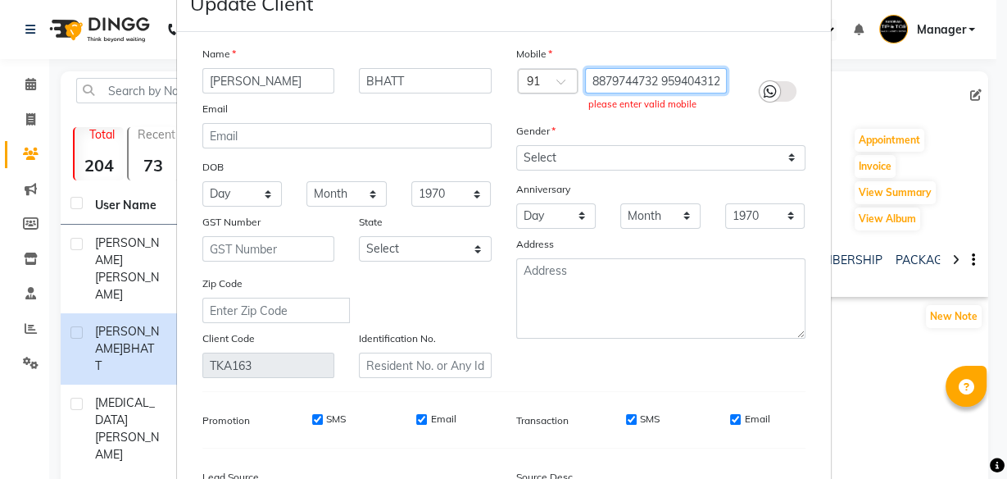
click at [715, 82] on input "8879744732 9594043125" at bounding box center [656, 80] width 142 height 25
click at [687, 89] on input "8879744732 25" at bounding box center [656, 80] width 142 height 25
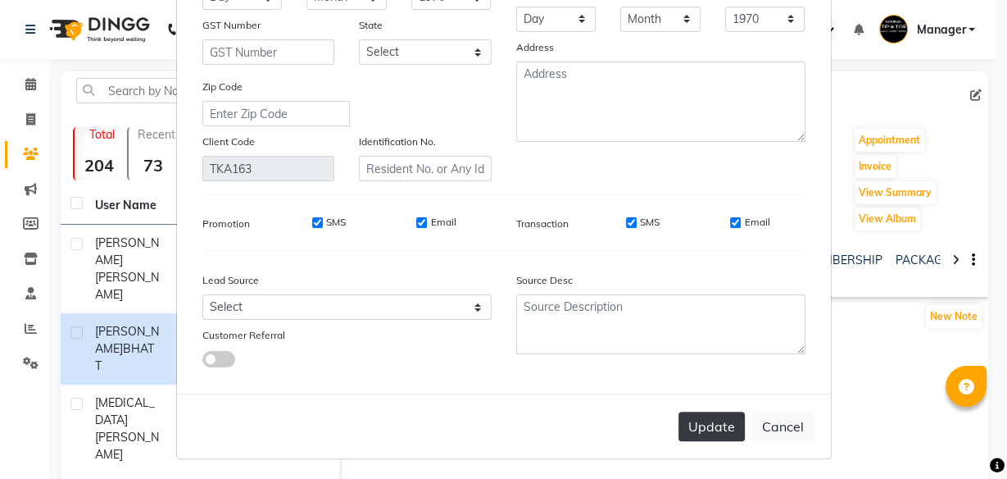
type input "8879744732"
click at [712, 428] on button "Update" at bounding box center [712, 426] width 66 height 30
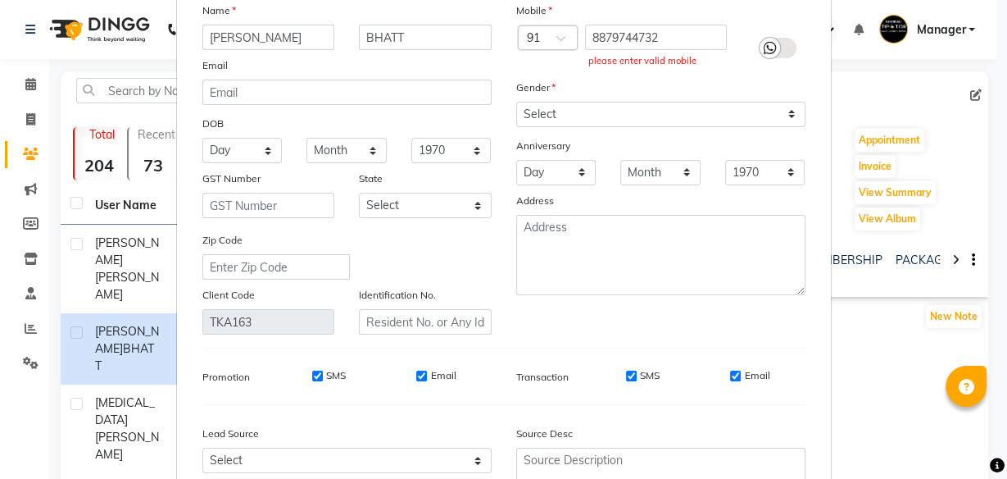
scroll to position [0, 0]
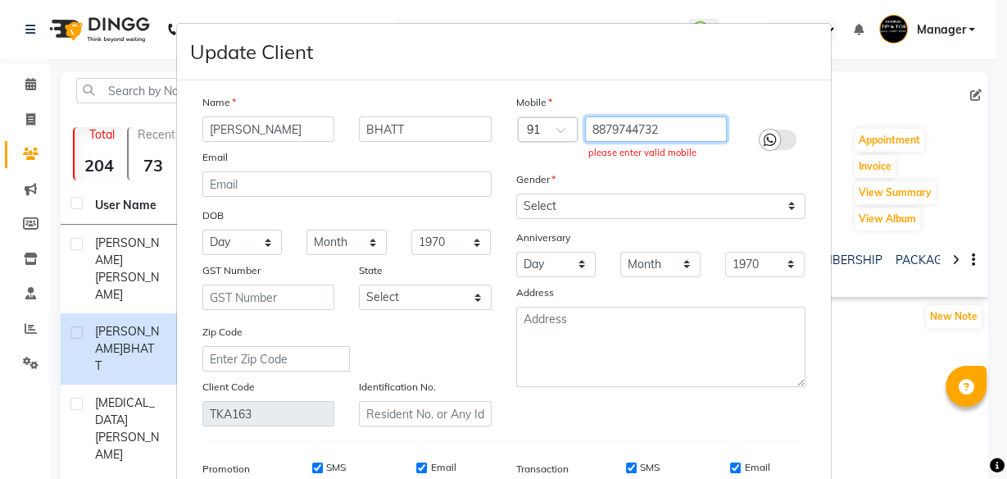
click at [673, 116] on input "8879744732" at bounding box center [656, 128] width 142 height 25
click at [619, 166] on div "Mobile Country Code × 91 8879744732 please enter valid mobile Gender Select Mal…" at bounding box center [661, 259] width 314 height 333
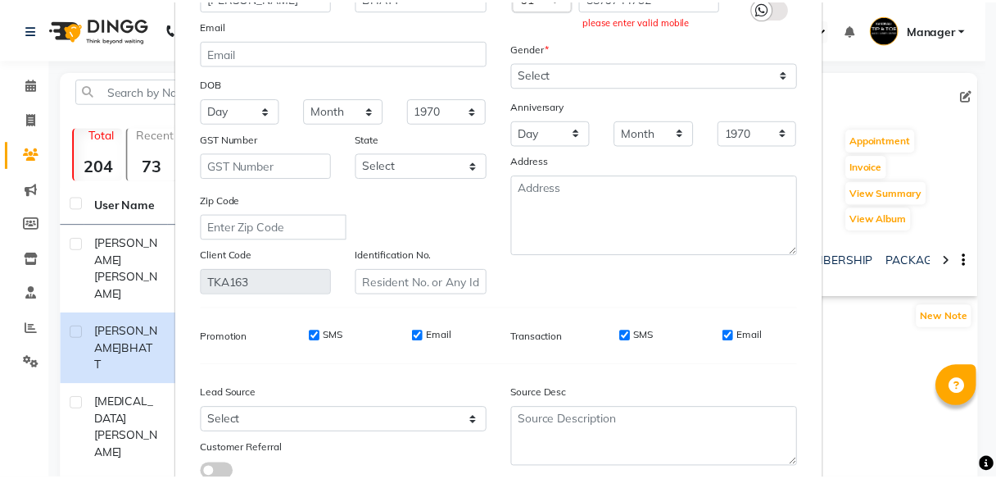
scroll to position [245, 0]
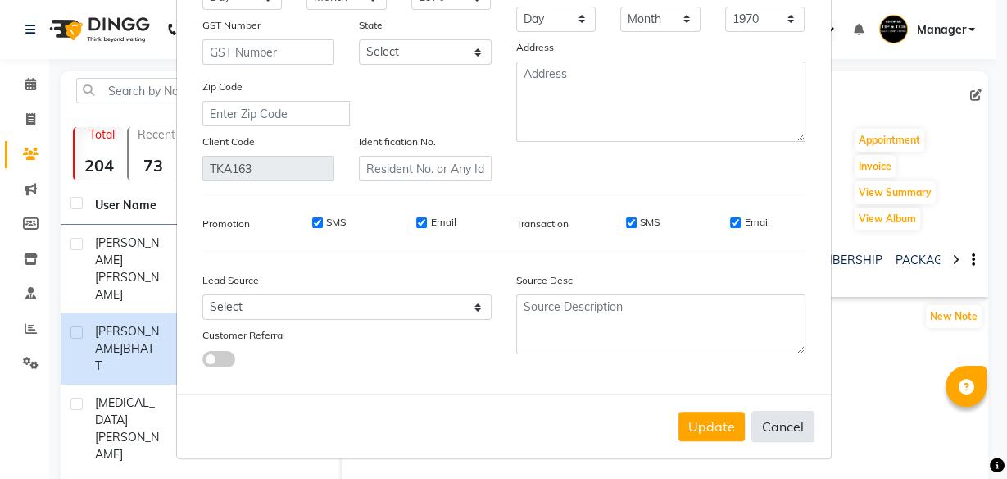
click at [777, 423] on button "Cancel" at bounding box center [782, 426] width 63 height 31
select select
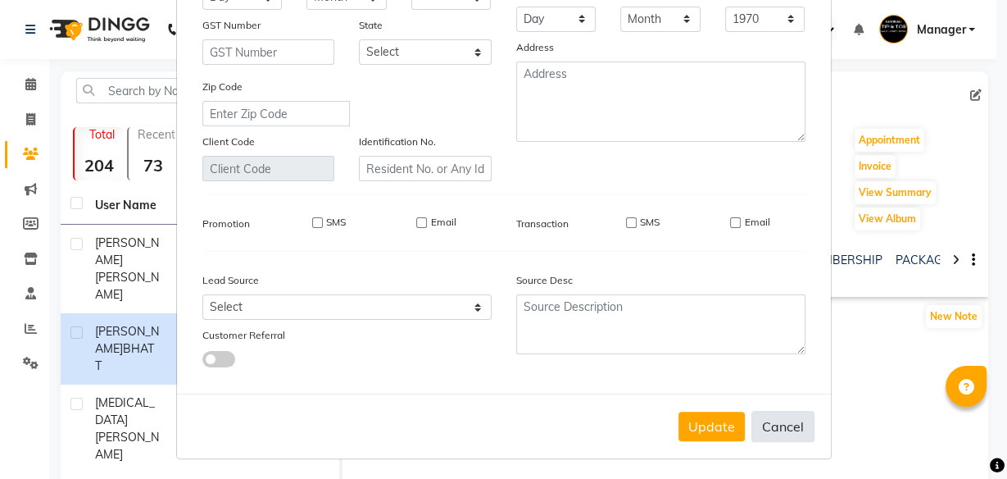
select select
checkbox input "false"
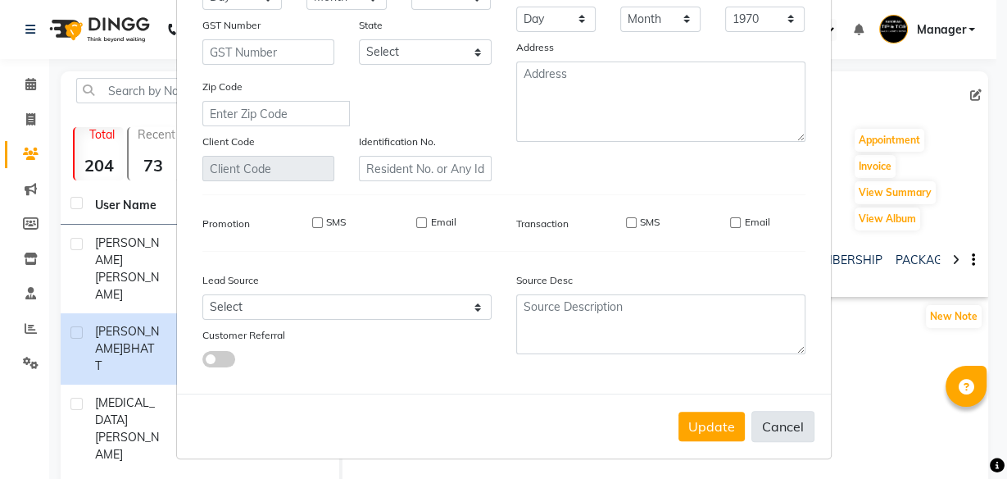
checkbox input "false"
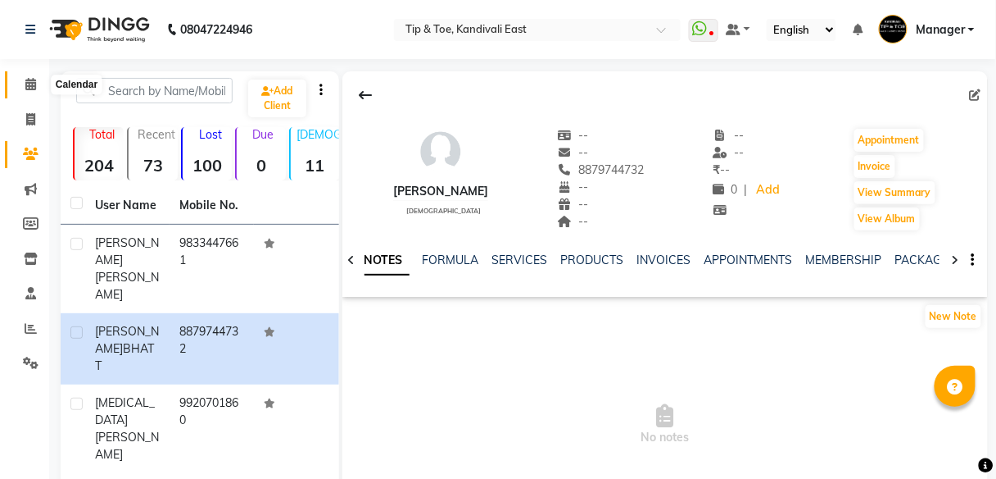
click at [28, 86] on icon at bounding box center [30, 84] width 11 height 12
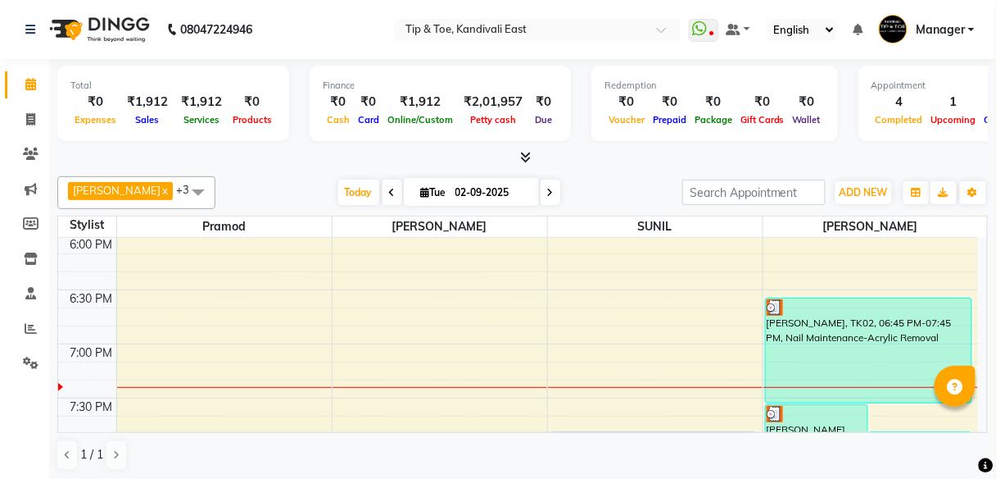
scroll to position [1180, 0]
